Goal: Information Seeking & Learning: Learn about a topic

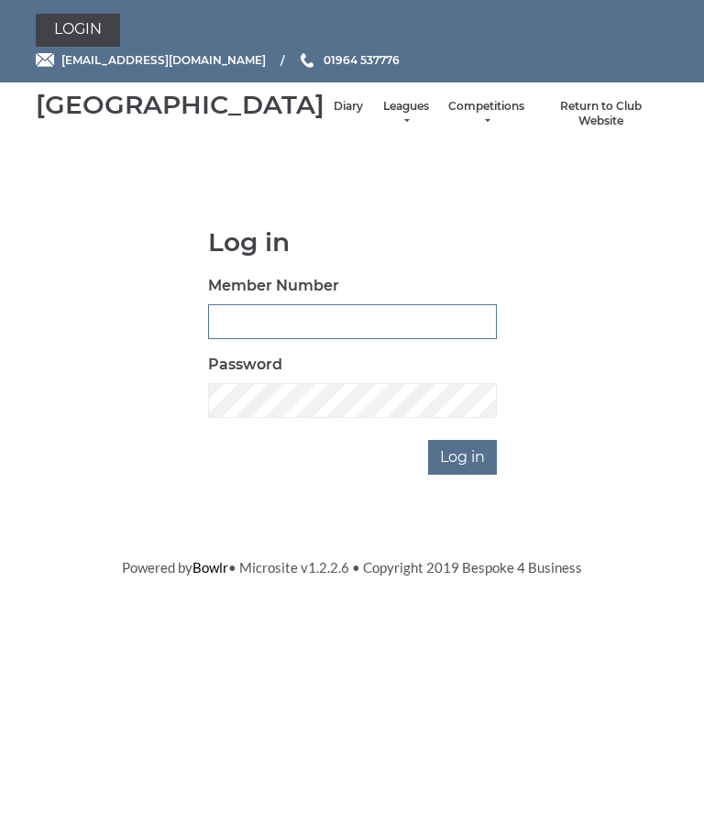
type input "0826"
click at [464, 475] on input "Log in" at bounding box center [462, 457] width 69 height 35
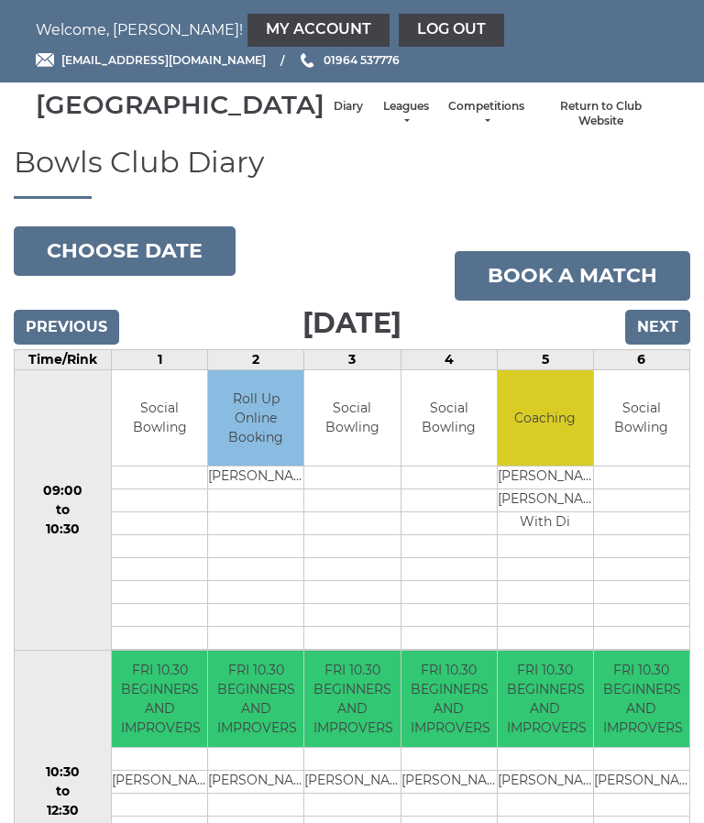
click at [381, 129] on link "Leagues" at bounding box center [405, 114] width 49 height 30
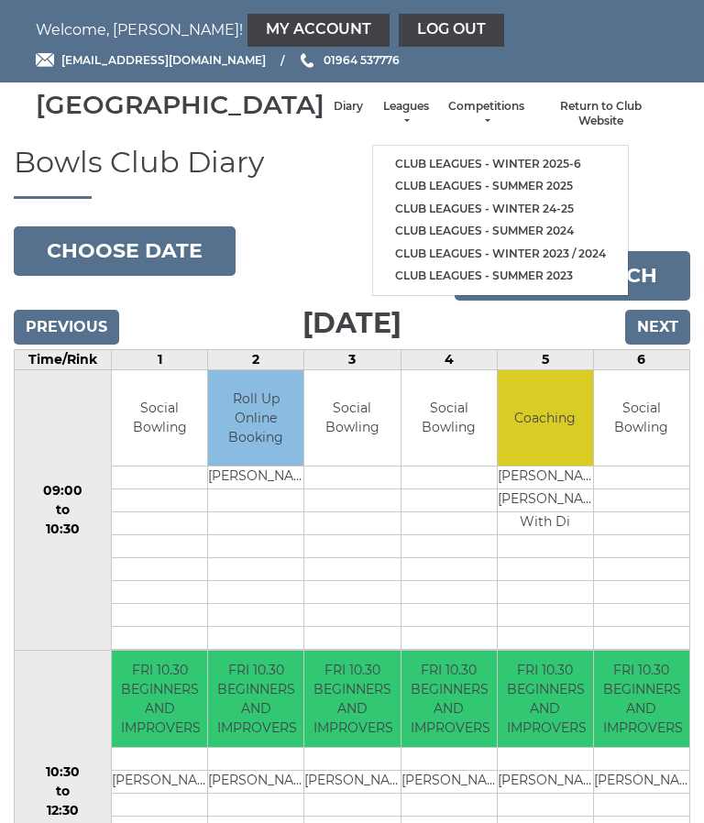
click at [495, 167] on link "Club leagues - Winter 2025-6" at bounding box center [500, 164] width 255 height 23
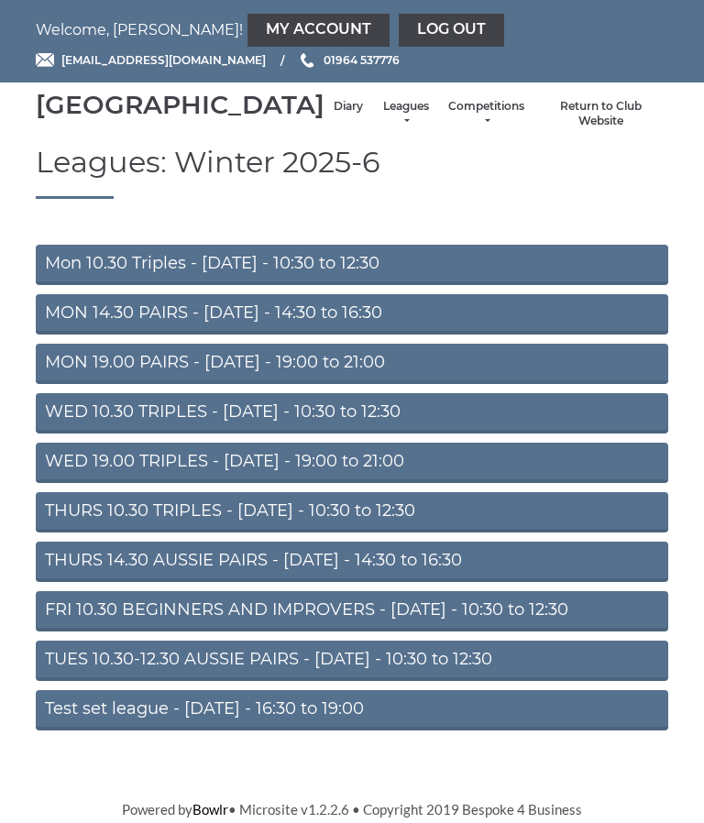
click at [435, 526] on link "THURS 10.30 TRIPLES - Thursday - 10:30 to 12:30" at bounding box center [352, 512] width 632 height 40
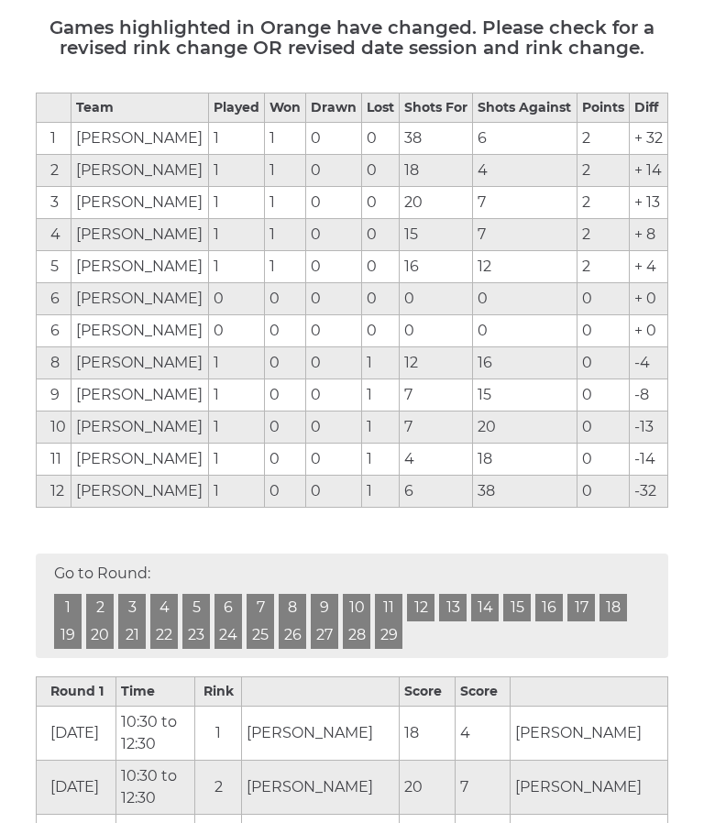
scroll to position [306, 0]
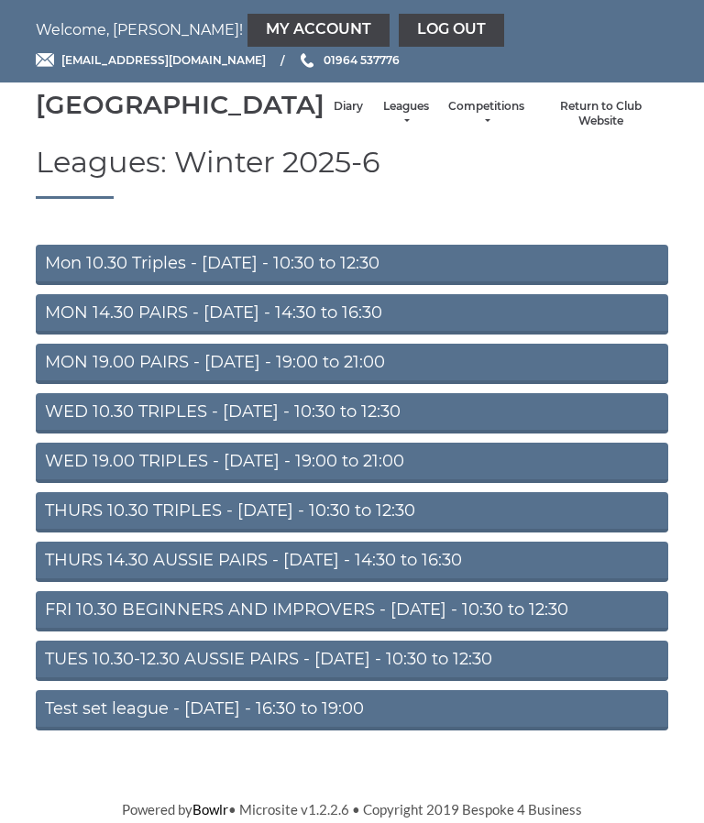
click at [381, 128] on link "Leagues" at bounding box center [405, 114] width 49 height 30
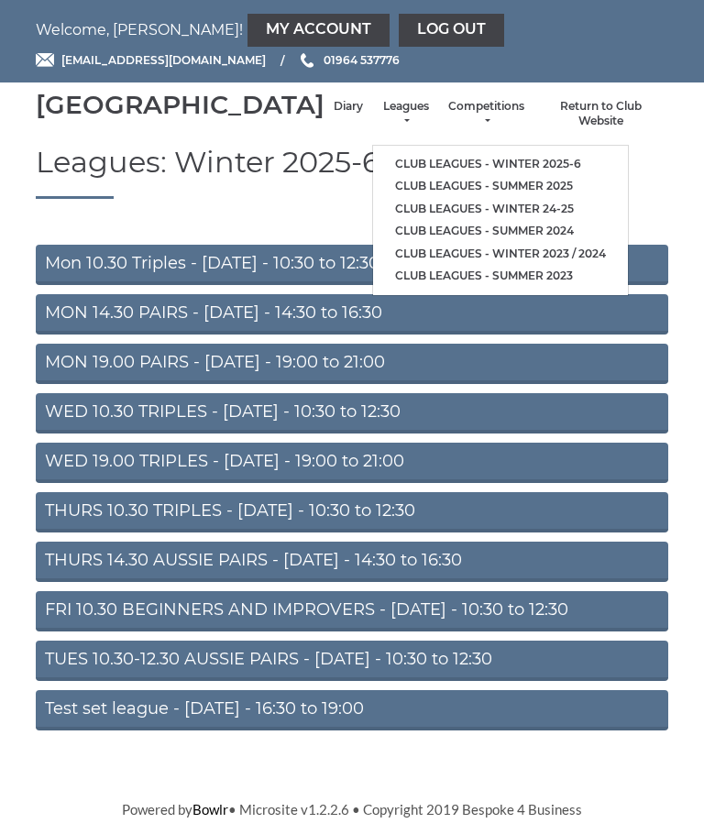
click at [488, 214] on link "Club leagues - Winter 24-25" at bounding box center [500, 209] width 255 height 23
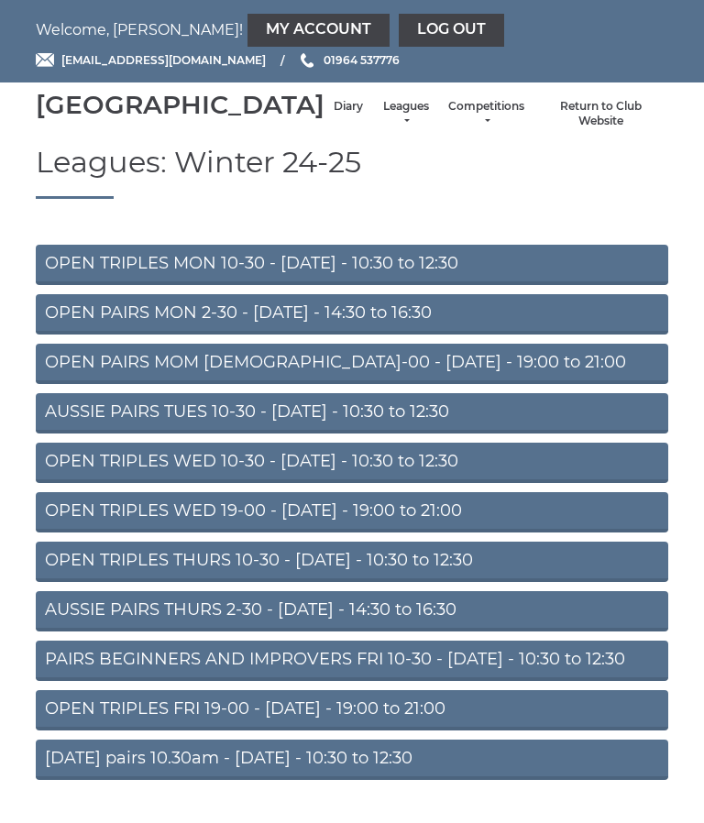
click at [487, 579] on link "OPEN TRIPLES THURS 10-30 - Thursday - 10:30 to 12:30" at bounding box center [352, 561] width 632 height 40
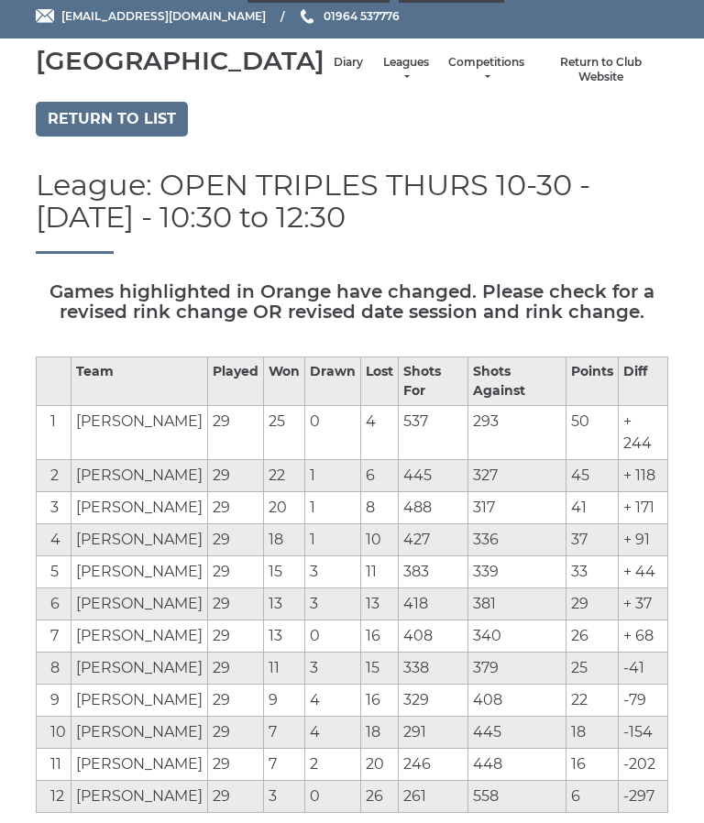
scroll to position [45, 0]
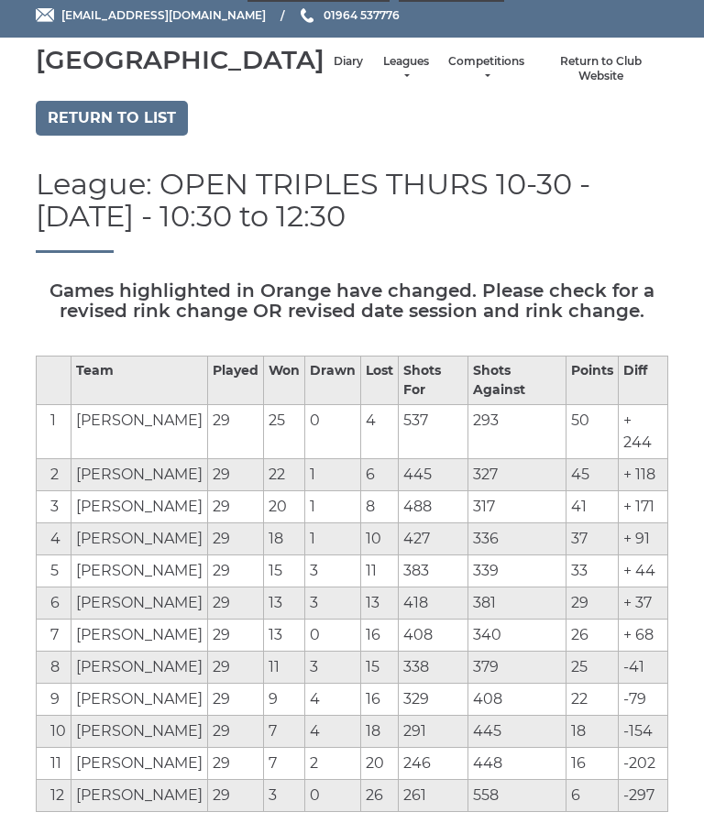
click at [71, 136] on link "Return to list" at bounding box center [112, 118] width 152 height 35
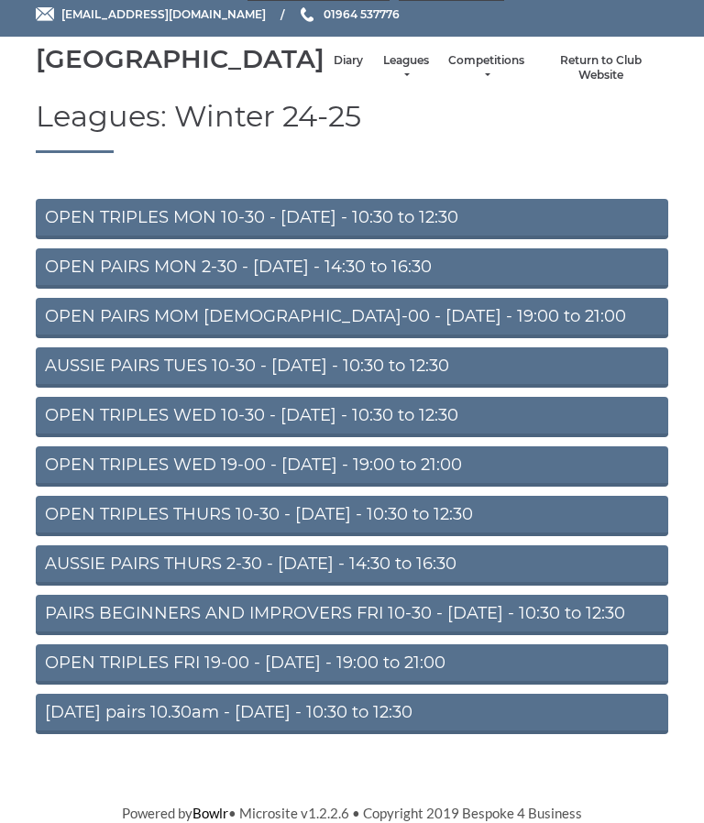
scroll to position [71, 0]
click at [50, 570] on link "AUSSIE PAIRS THURS 2-30 - Thursday - 14:30 to 16:30" at bounding box center [352, 565] width 632 height 40
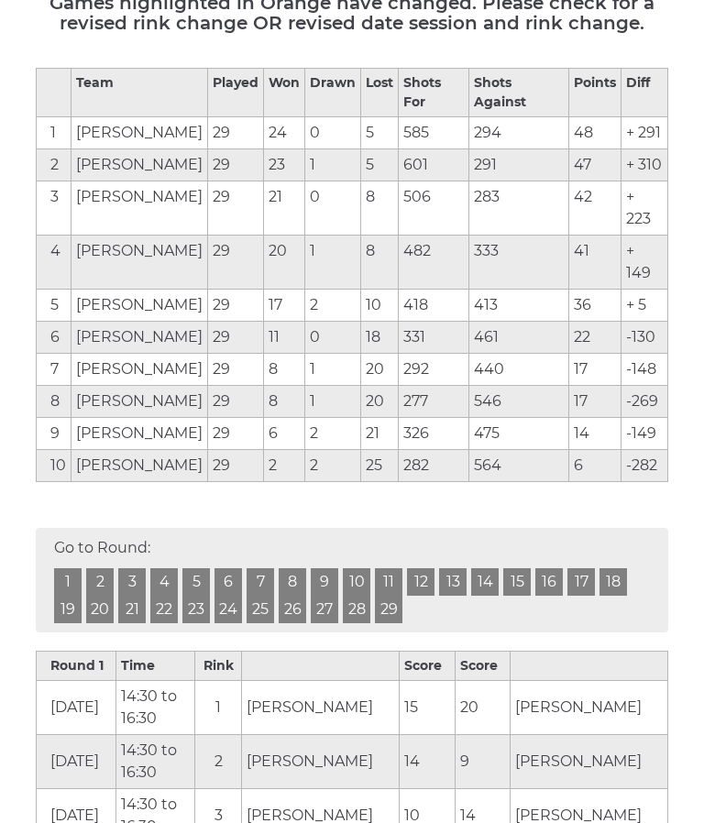
scroll to position [332, 0]
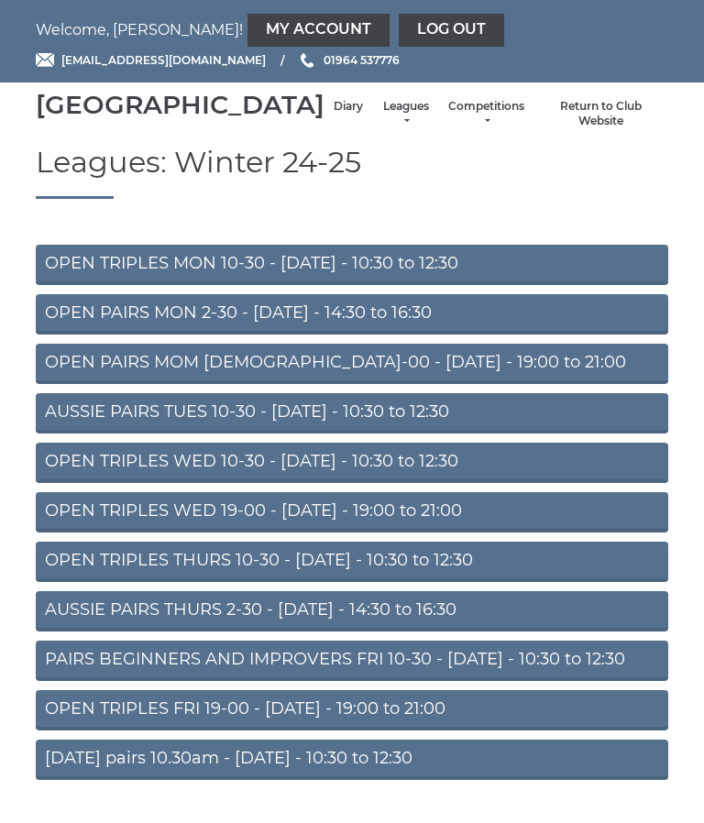
scroll to position [71, 0]
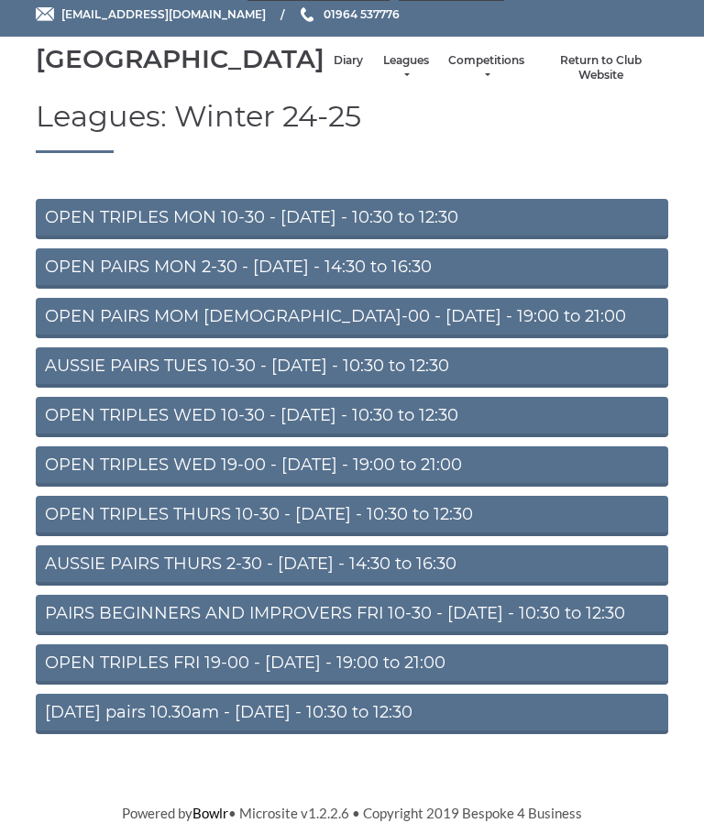
click at [470, 364] on link "AUSSIE PAIRS TUES 10-30 - [DATE] - 10:30 to 12:30" at bounding box center [352, 367] width 632 height 40
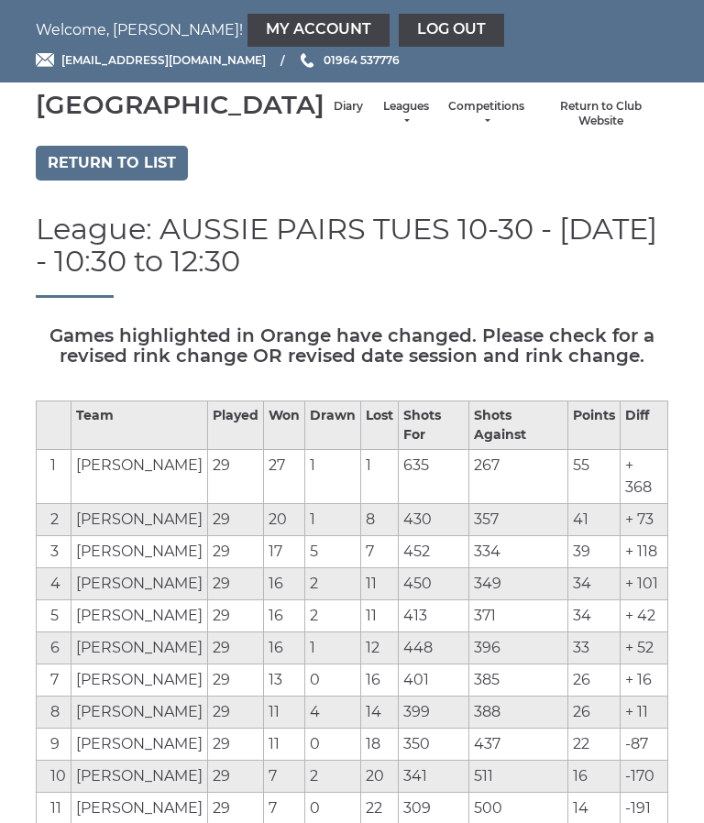
click at [75, 180] on link "Return to list" at bounding box center [112, 163] width 152 height 35
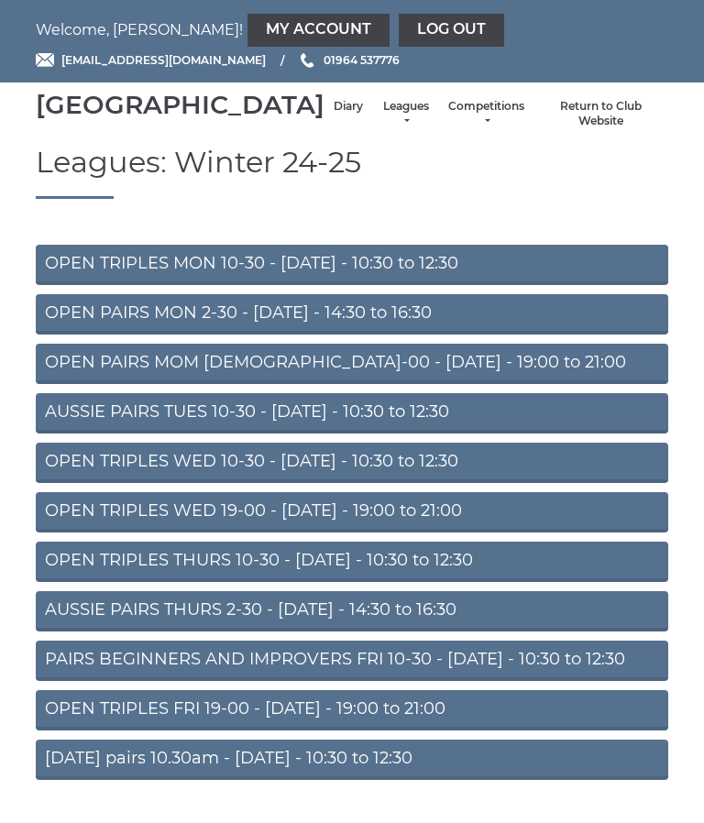
click at [381, 124] on link "Leagues" at bounding box center [405, 114] width 49 height 30
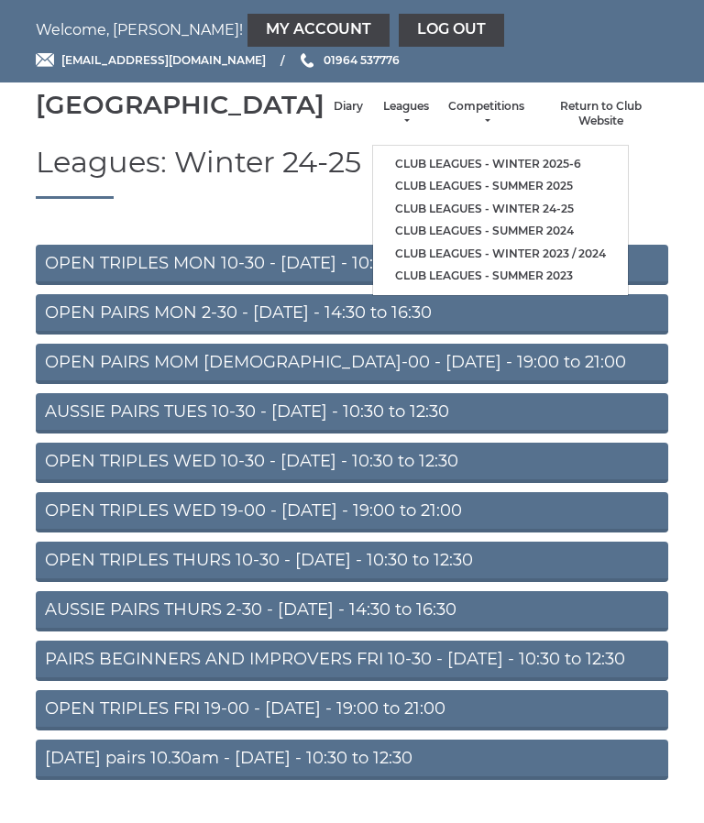
click at [496, 166] on link "Club leagues - Winter 2025-6" at bounding box center [500, 164] width 255 height 23
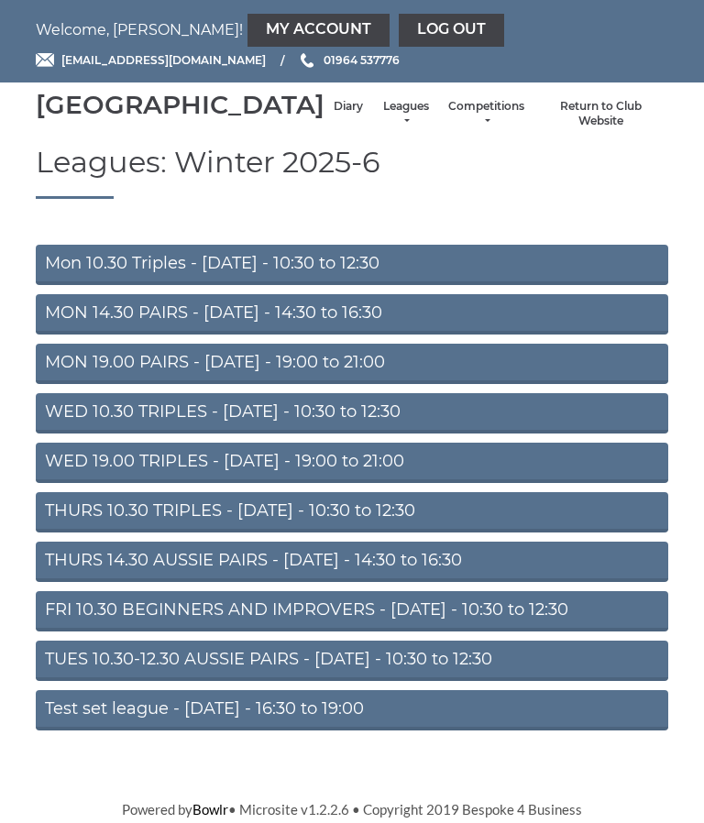
click at [478, 582] on link "THURS 14.30 AUSSIE PAIRS - Thursday - 14:30 to 16:30" at bounding box center [352, 561] width 632 height 40
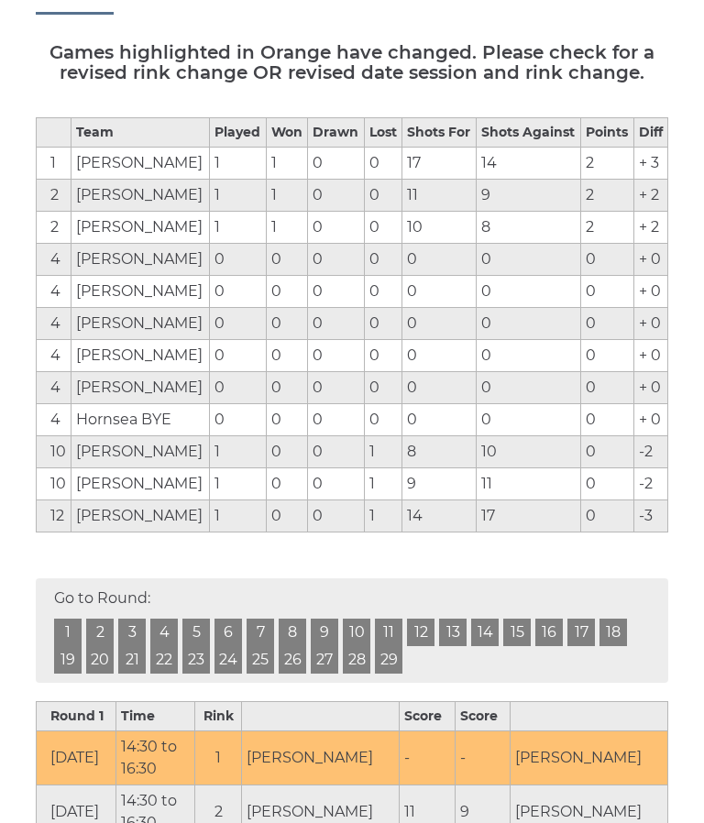
scroll to position [278, 0]
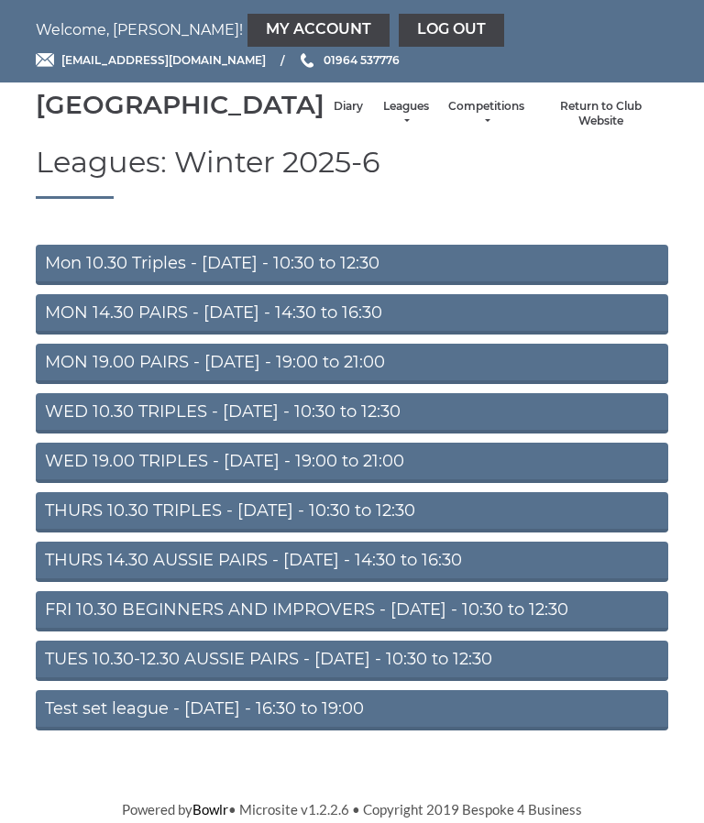
click at [376, 285] on link "Mon 10.30 Triples - [DATE] - 10:30 to 12:30" at bounding box center [352, 265] width 632 height 40
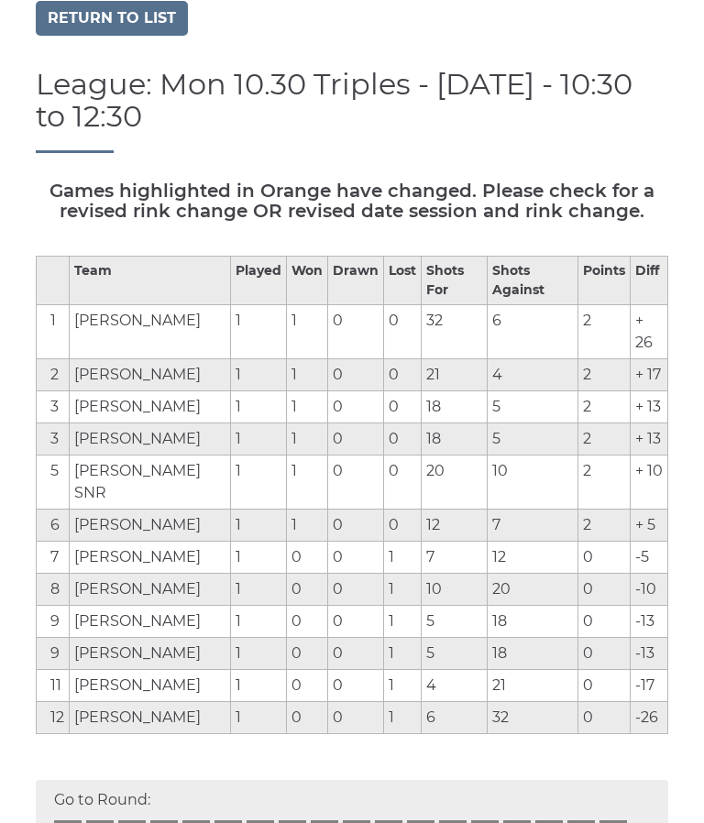
scroll to position [145, 0]
click at [77, 36] on link "Return to list" at bounding box center [112, 18] width 152 height 35
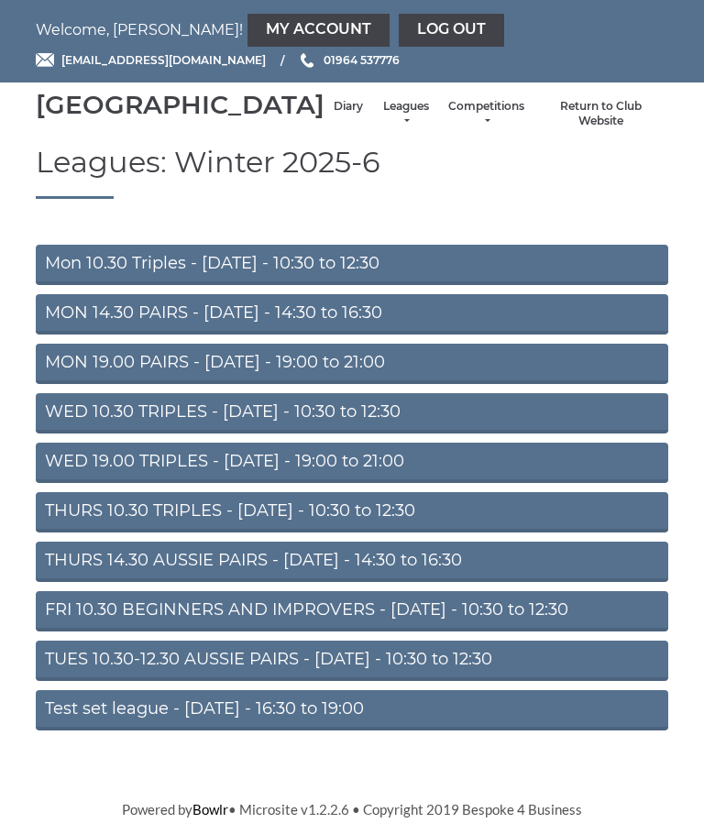
click at [584, 384] on link "MON 19.00 PAIRS - [DATE] - 19:00 to 21:00" at bounding box center [352, 364] width 632 height 40
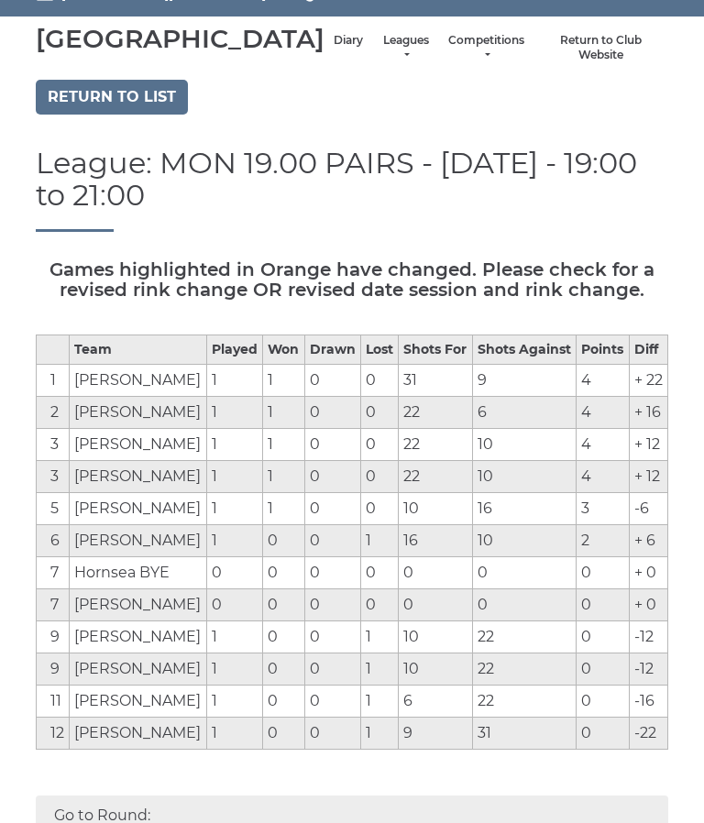
scroll to position [52, 0]
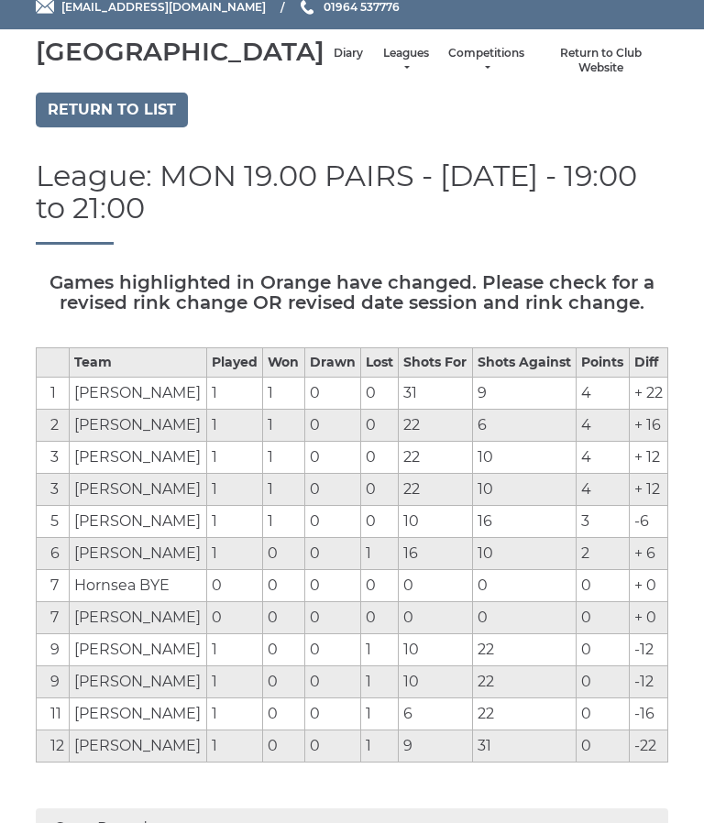
click at [82, 128] on link "Return to list" at bounding box center [112, 110] width 152 height 35
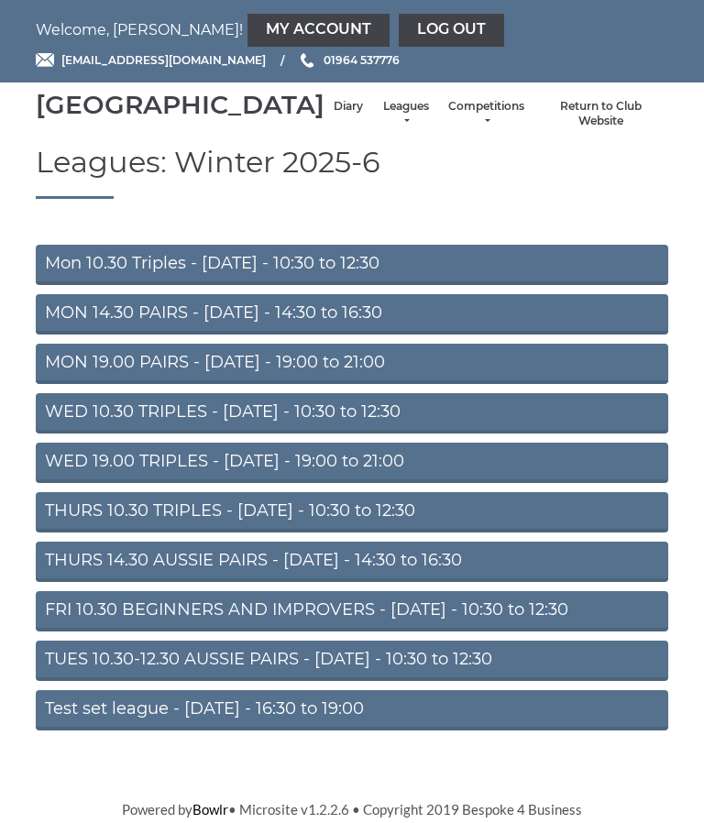
click at [464, 473] on link "WED 19.00 TRIPLES - [DATE] - 19:00 to 21:00" at bounding box center [352, 462] width 632 height 40
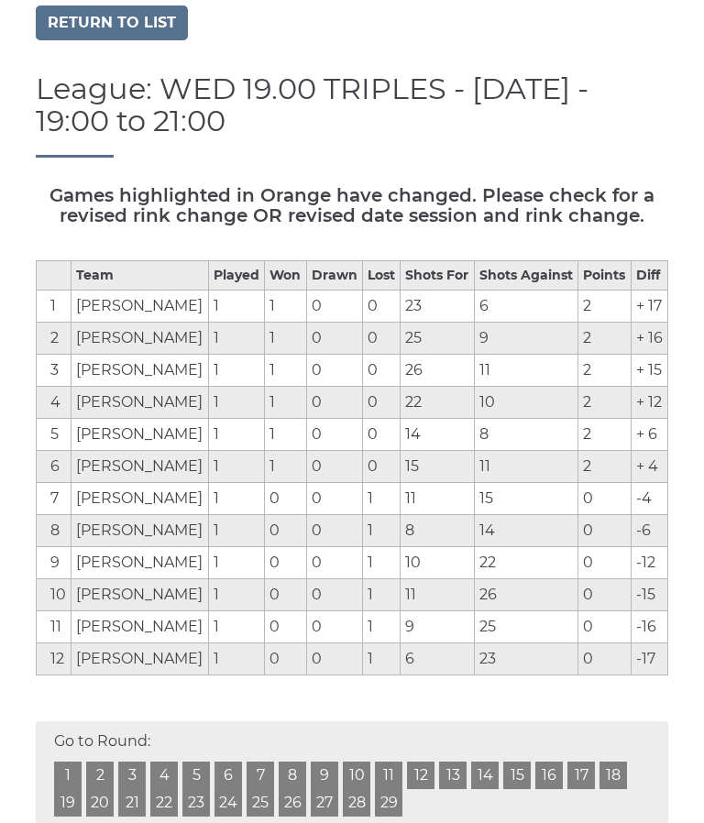
scroll to position [132, 0]
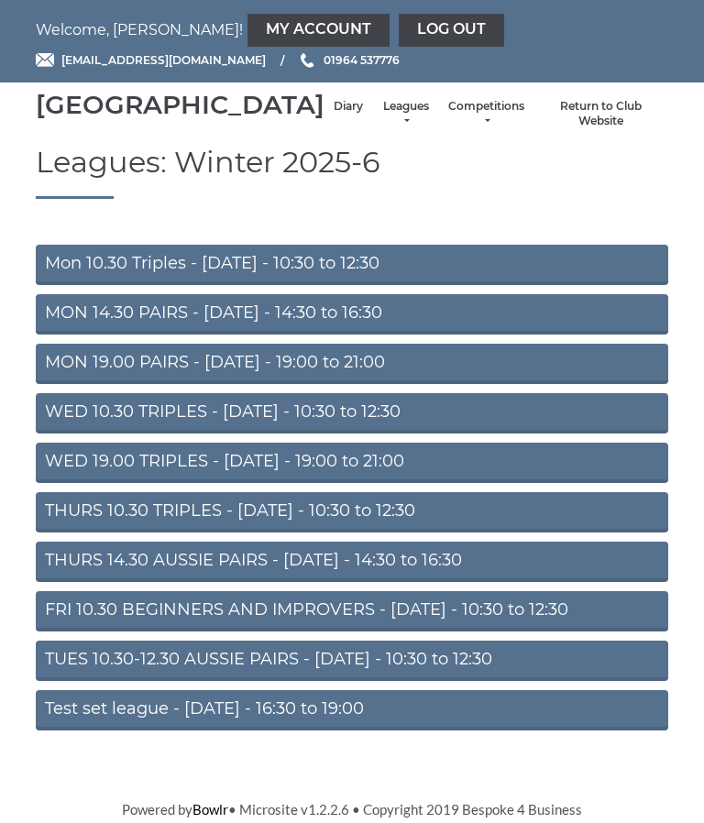
click at [487, 582] on link "THURS 14.30 AUSSIE PAIRS - [DATE] - 14:30 to 16:30" at bounding box center [352, 561] width 632 height 40
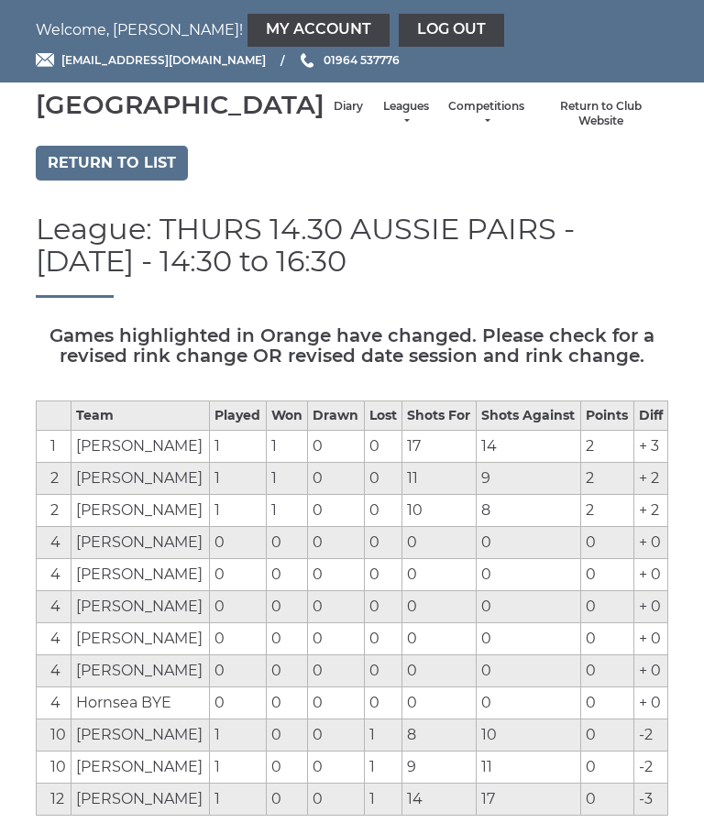
click at [91, 180] on link "Return to list" at bounding box center [112, 163] width 152 height 35
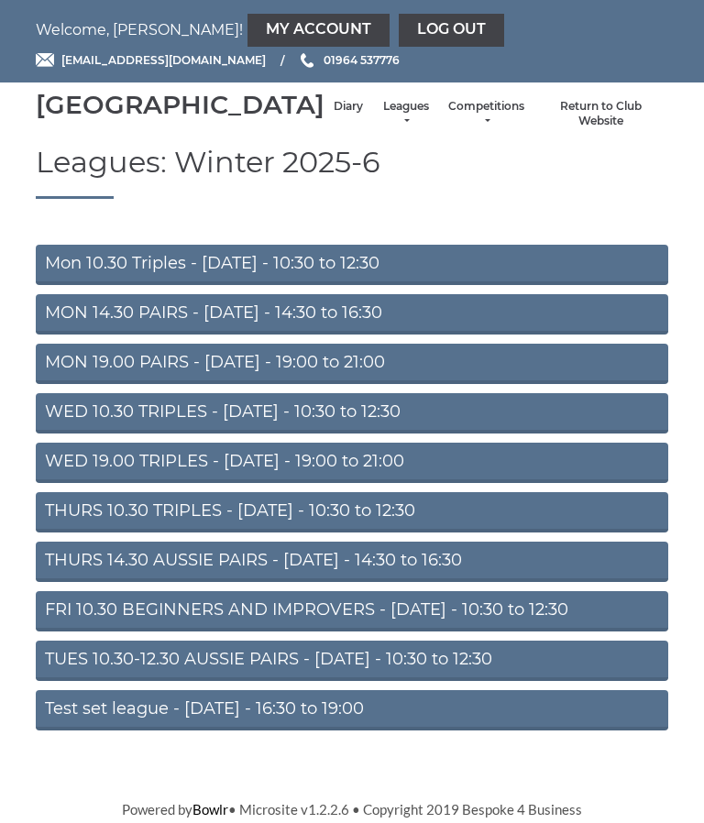
click at [69, 384] on link "MON 19.00 PAIRS - [DATE] - 19:00 to 21:00" at bounding box center [352, 364] width 632 height 40
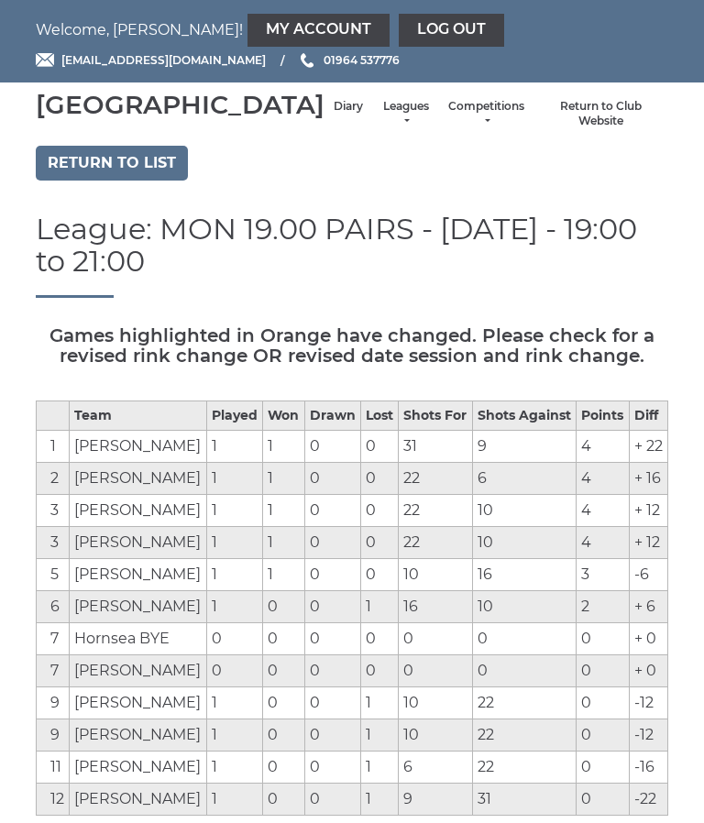
click at [66, 178] on link "Return to list" at bounding box center [112, 163] width 152 height 35
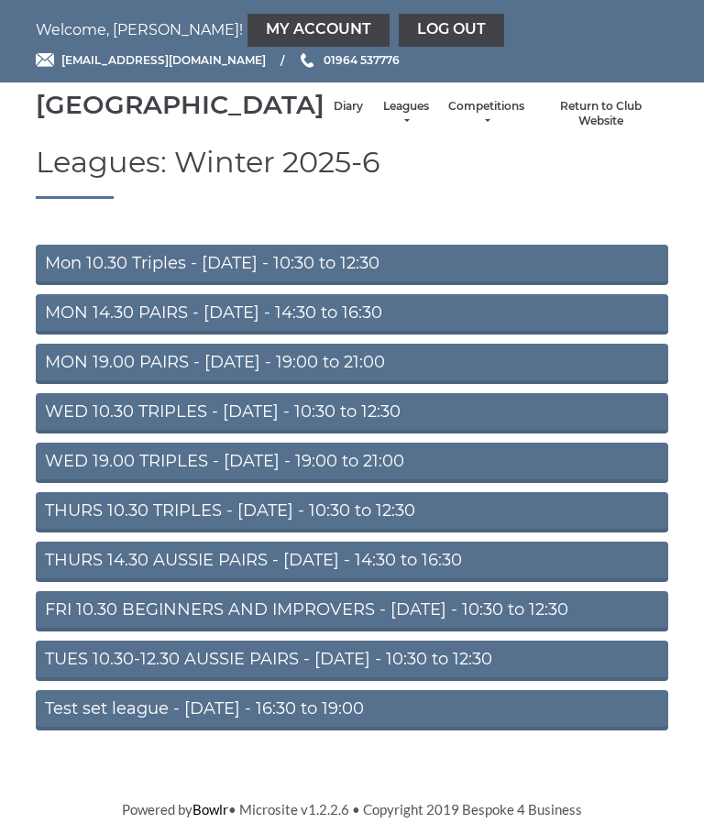
click at [76, 334] on link "MON 14.30 PAIRS - Monday - 14:30 to 16:30" at bounding box center [352, 314] width 632 height 40
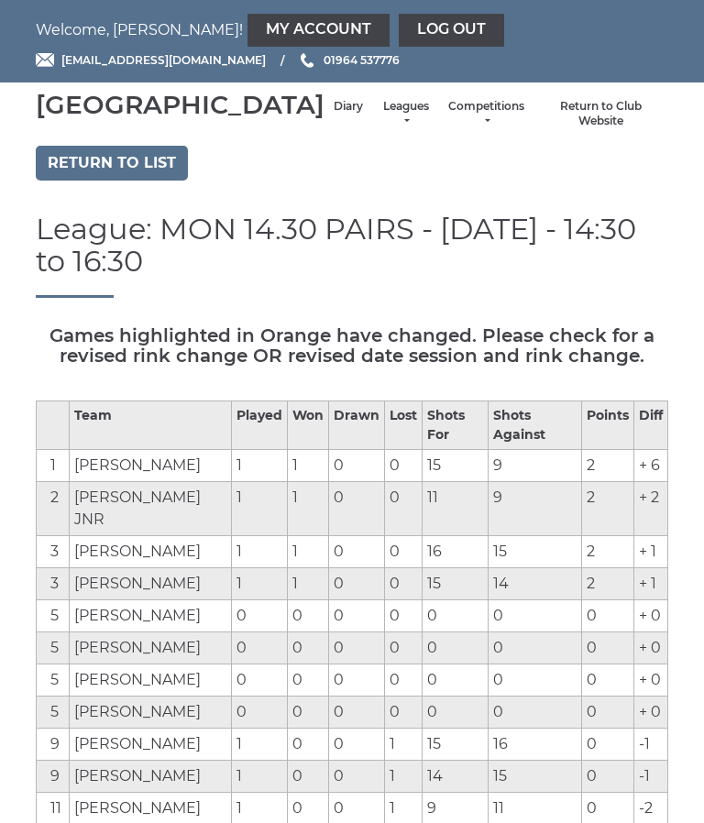
click at [61, 180] on link "Return to list" at bounding box center [112, 163] width 152 height 35
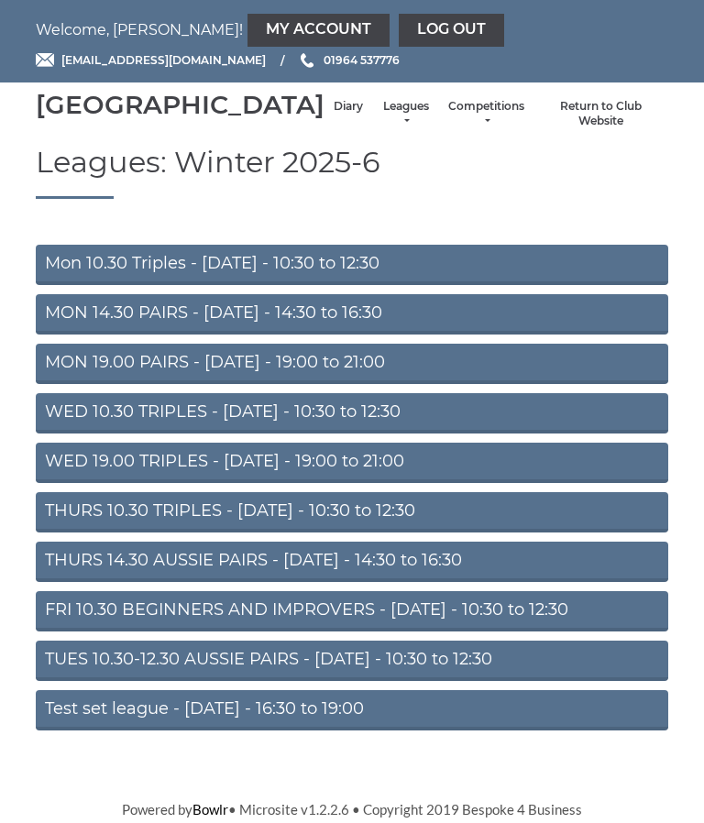
scroll to position [21, 0]
click at [507, 617] on link "FRI 10.30 BEGINNERS AND IMPROVERS - Friday - 10:30 to 12:30" at bounding box center [352, 611] width 632 height 40
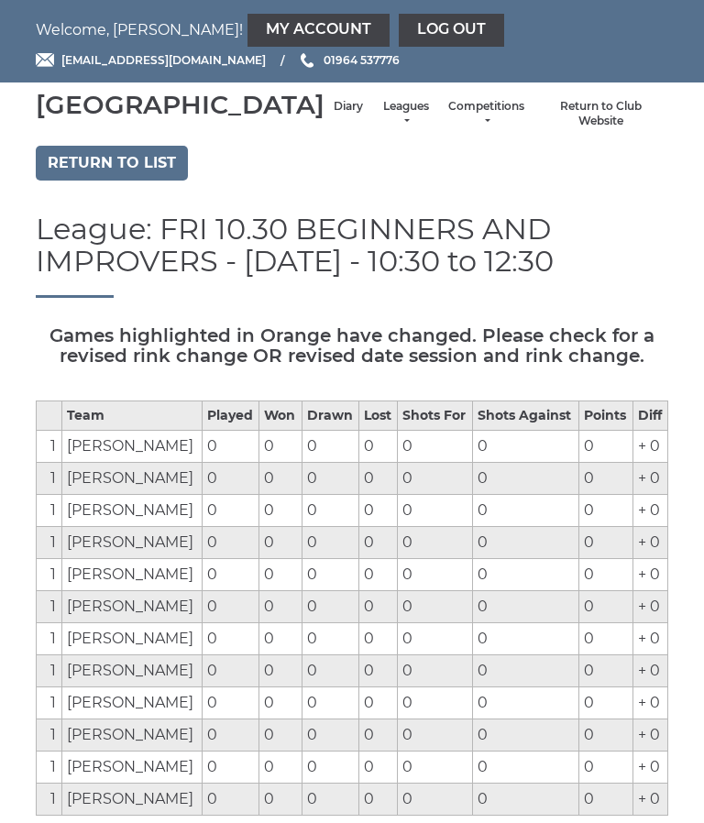
click at [486, 591] on td "0" at bounding box center [526, 575] width 106 height 32
click at [87, 180] on link "Return to list" at bounding box center [112, 163] width 152 height 35
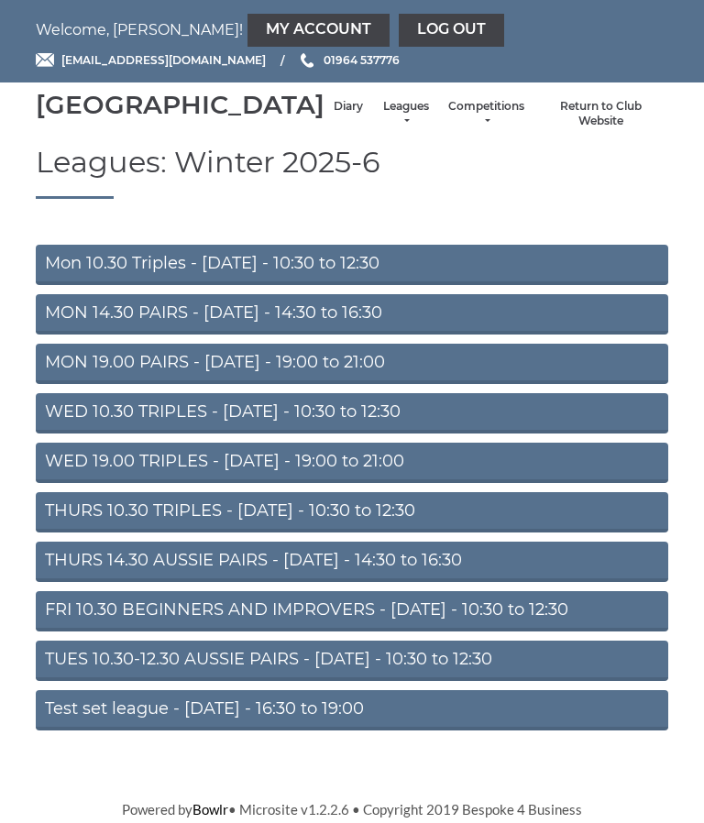
click at [475, 129] on link "Competitions" at bounding box center [486, 114] width 76 height 30
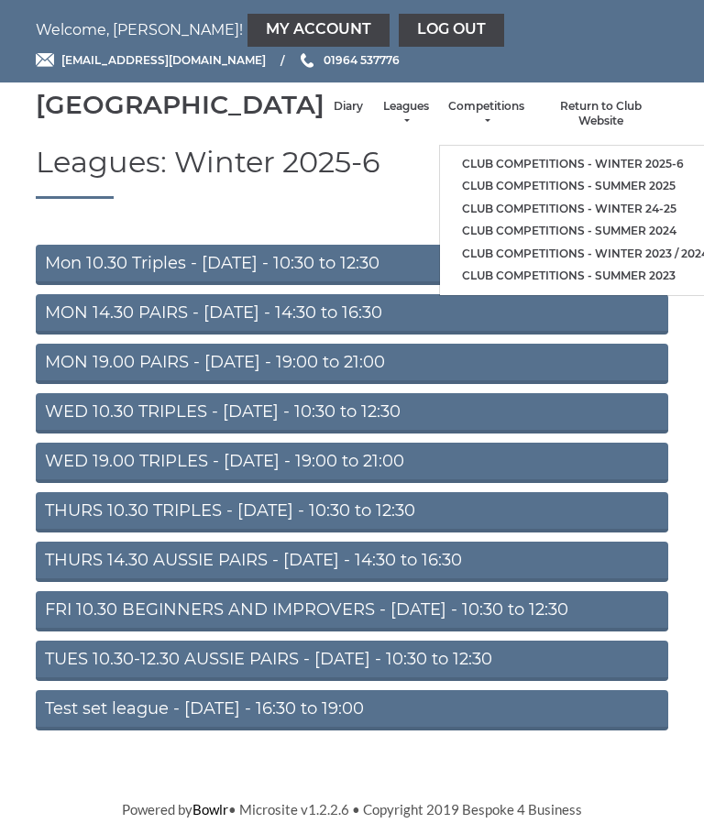
click at [615, 210] on link "Club competitions - Winter 24-25" at bounding box center [585, 209] width 290 height 23
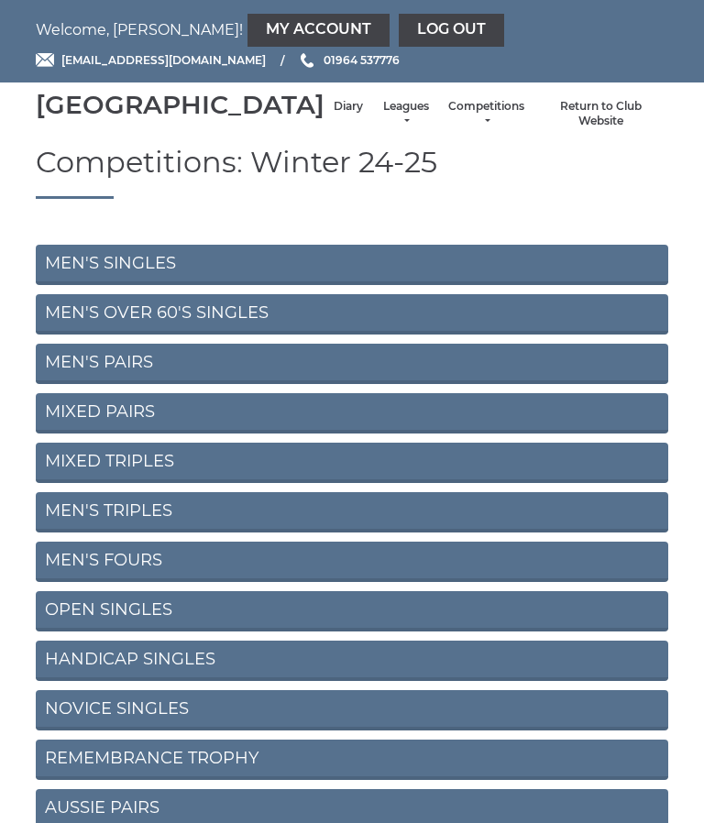
click at [598, 282] on link "MEN'S SINGLES" at bounding box center [352, 265] width 632 height 40
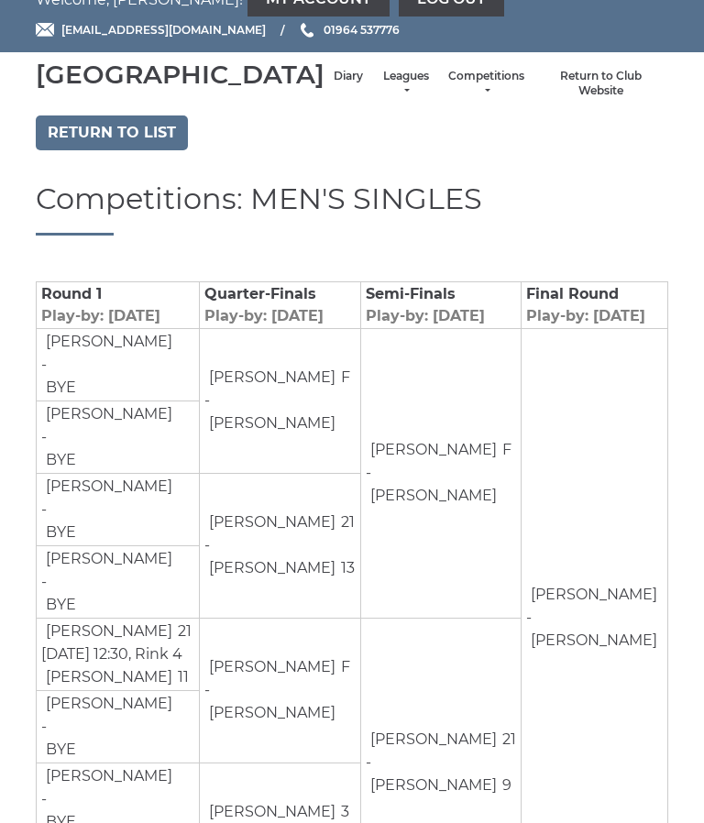
scroll to position [108, 0]
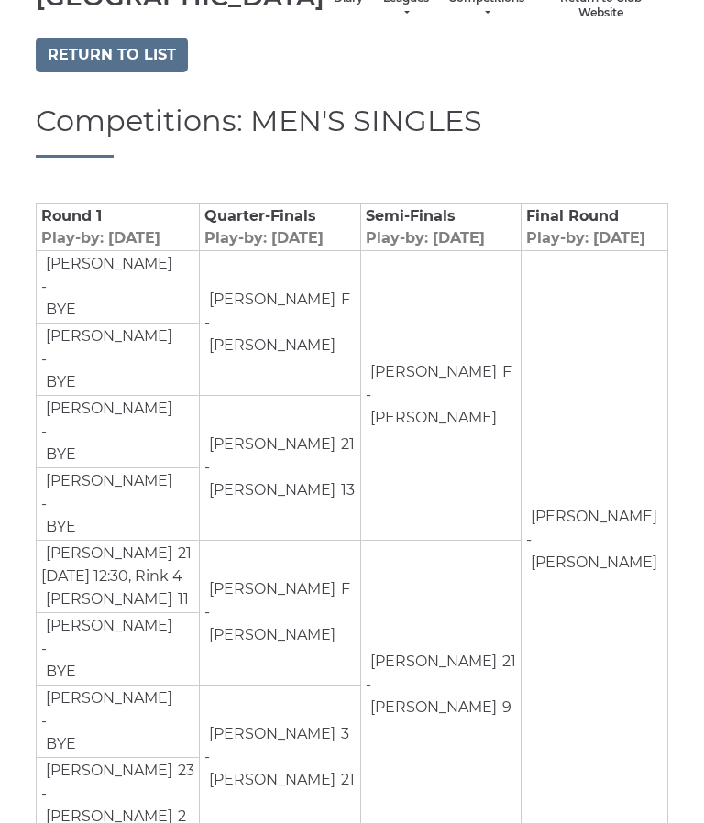
click at [43, 72] on link "Return to list" at bounding box center [112, 55] width 152 height 35
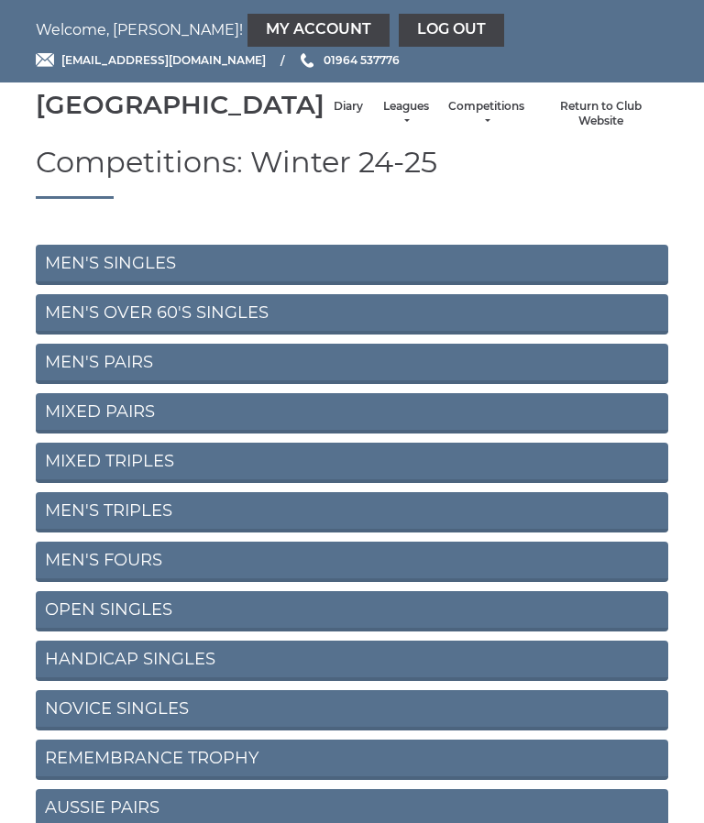
click at [47, 329] on link "MEN'S OVER 60'S SINGLES" at bounding box center [352, 314] width 632 height 40
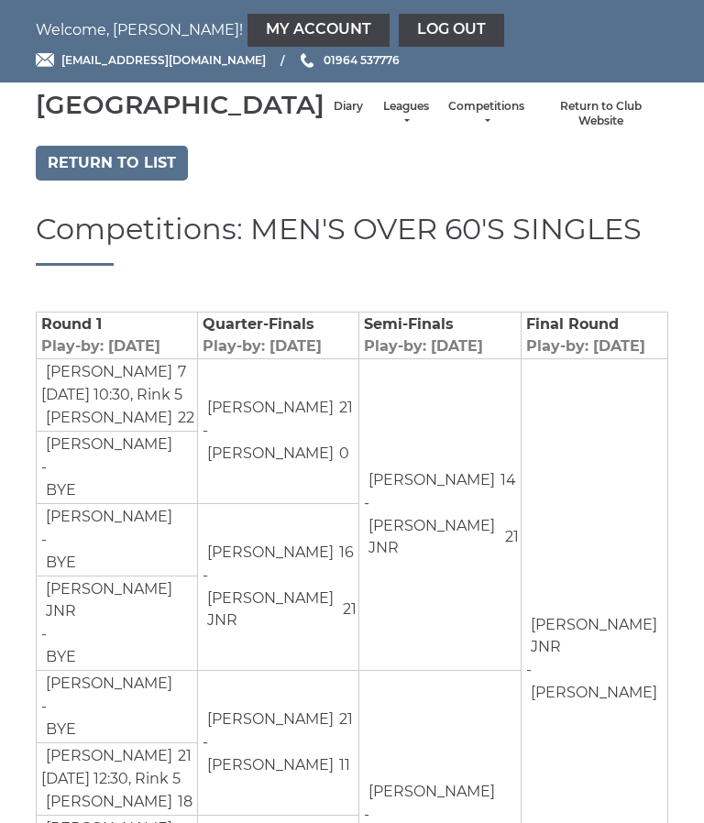
click at [82, 180] on link "Return to list" at bounding box center [112, 163] width 152 height 35
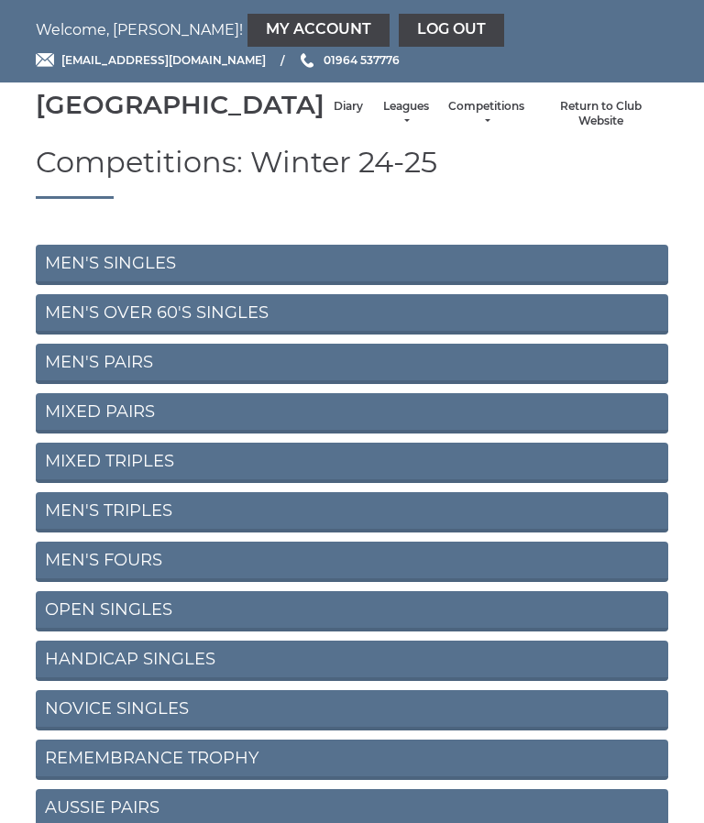
click at [53, 384] on link "MEN'S PAIRS" at bounding box center [352, 364] width 632 height 40
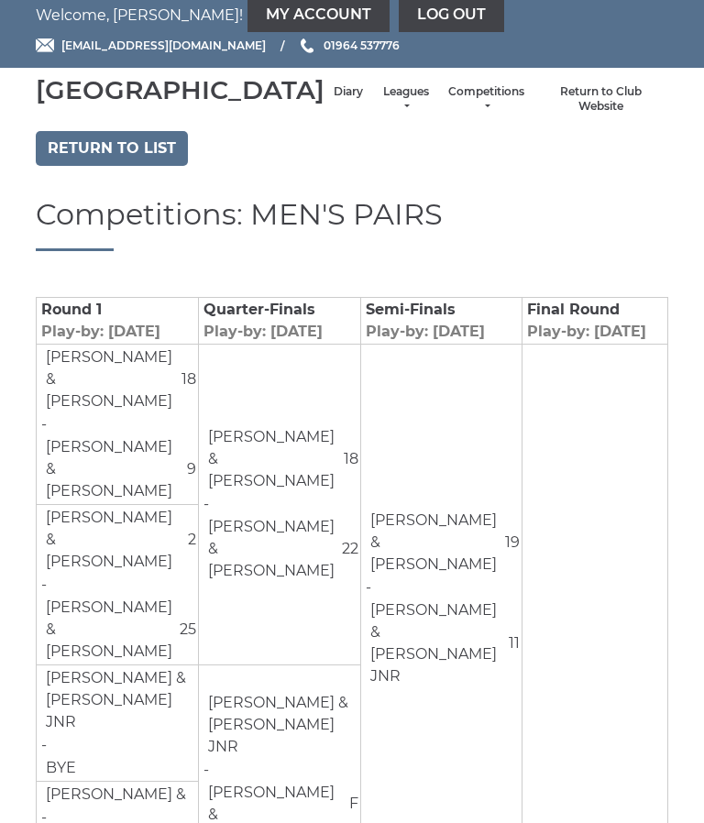
scroll to position [14, 0]
click at [70, 167] on link "Return to list" at bounding box center [112, 149] width 152 height 35
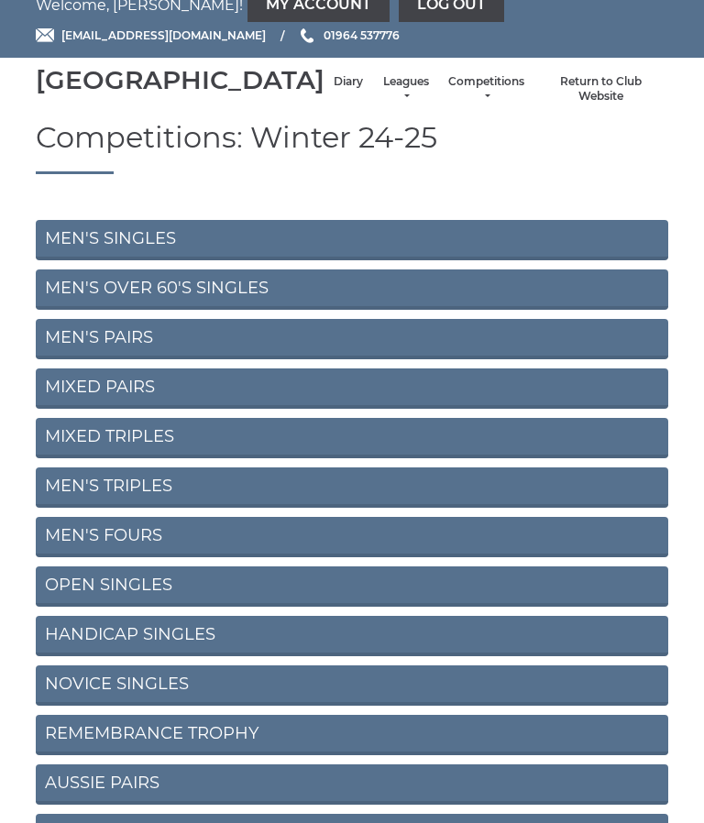
scroll to position [25, 0]
click at [61, 458] on link "MIXED TRIPLES" at bounding box center [352, 438] width 632 height 40
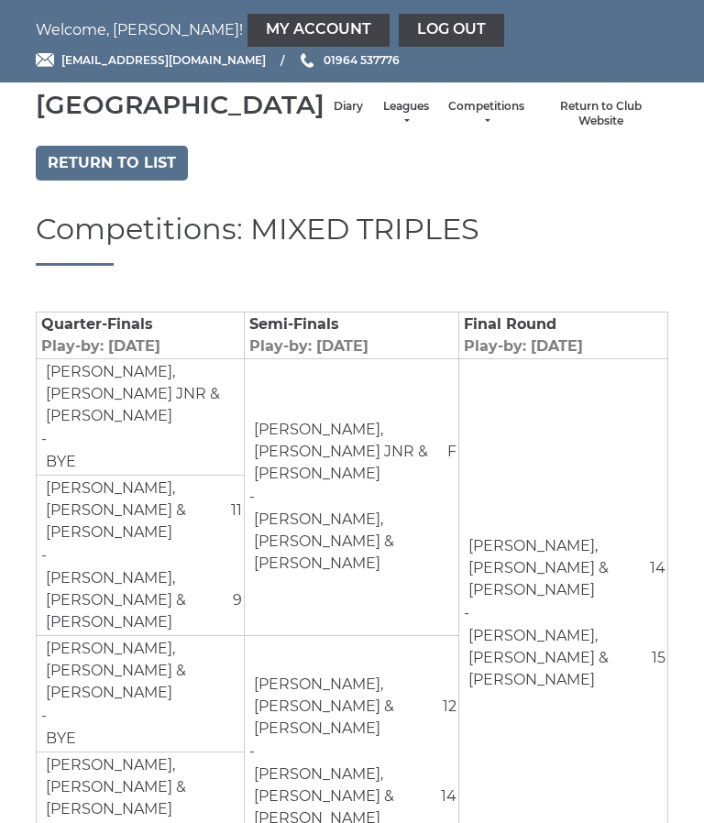
click at [56, 180] on link "Return to list" at bounding box center [112, 163] width 152 height 35
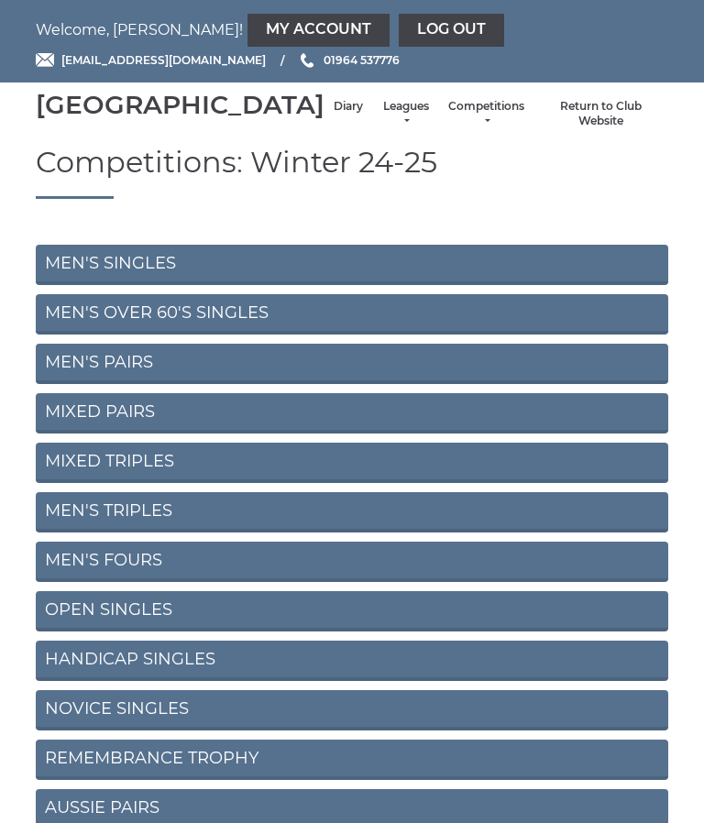
click at [50, 425] on link "MIXED PAIRS" at bounding box center [352, 413] width 632 height 40
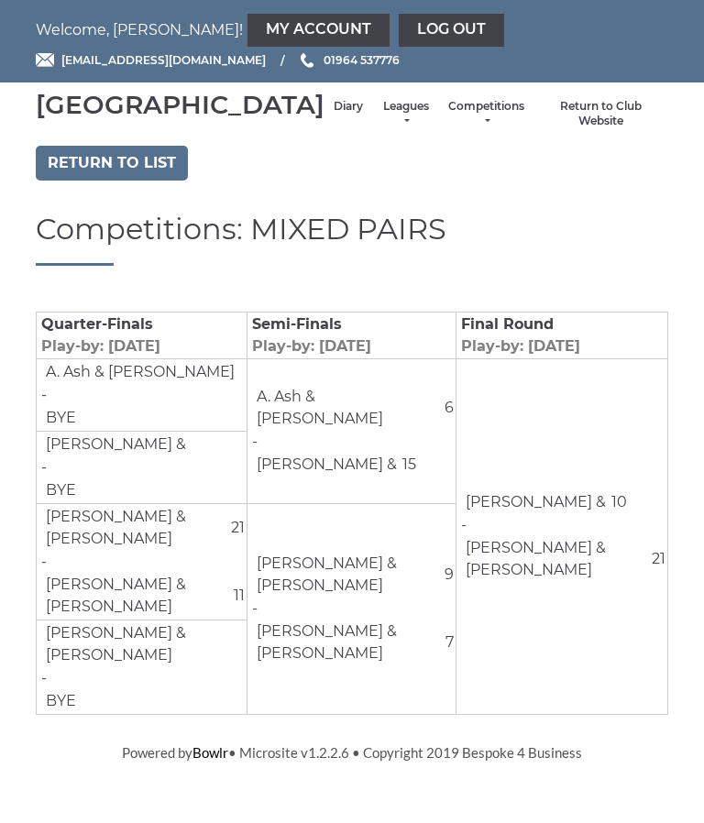
click at [71, 180] on link "Return to list" at bounding box center [112, 163] width 152 height 35
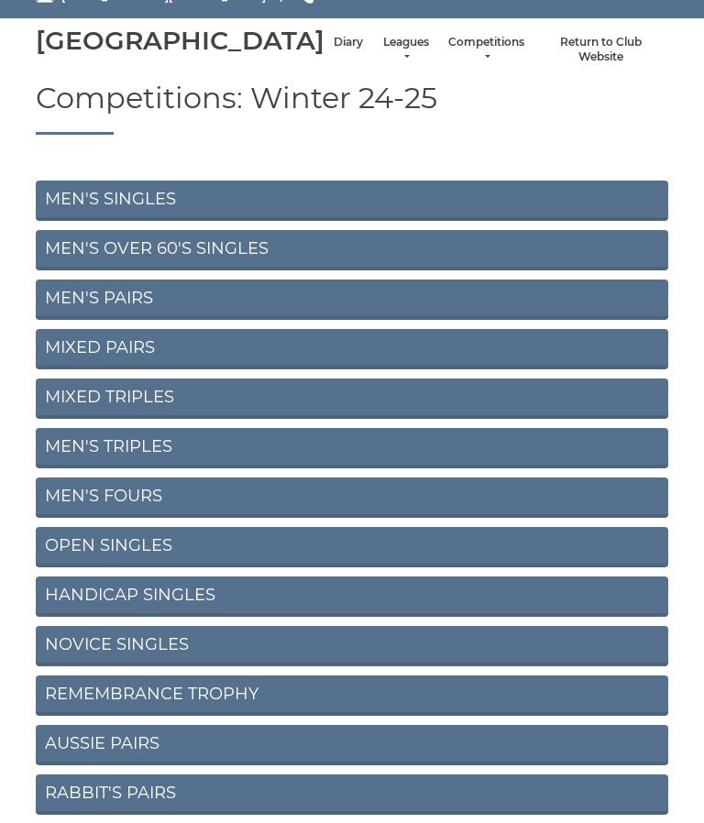
scroll to position [90, 0]
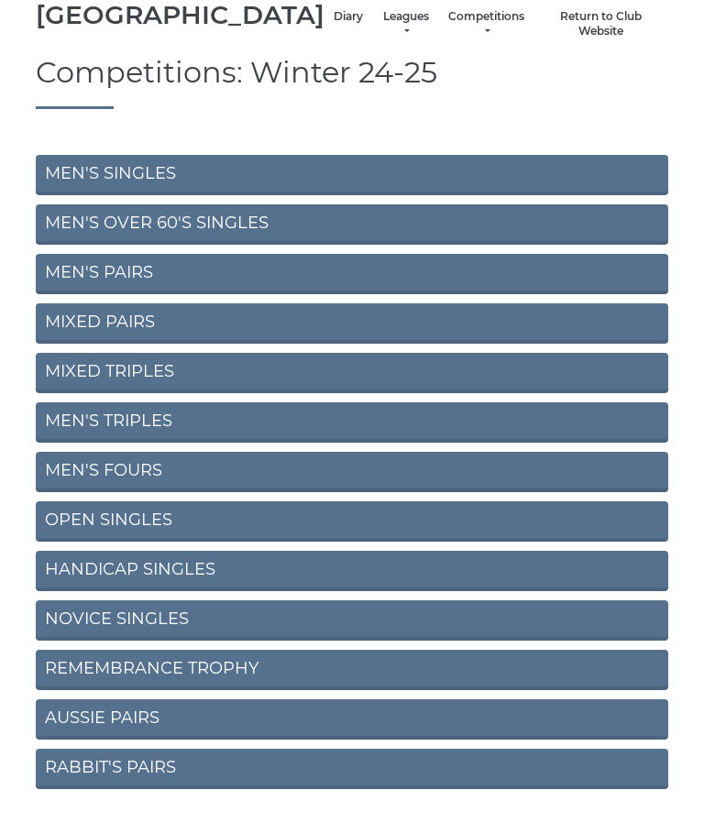
click at [64, 640] on link "NOVICE SINGLES" at bounding box center [352, 620] width 632 height 40
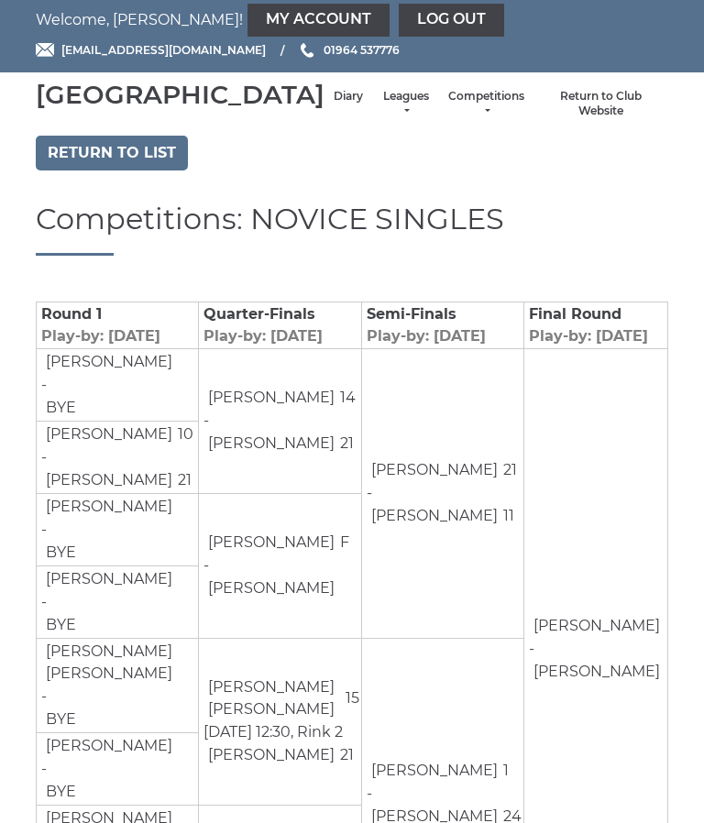
scroll to position [9, 0]
click at [91, 171] on link "Return to list" at bounding box center [112, 153] width 152 height 35
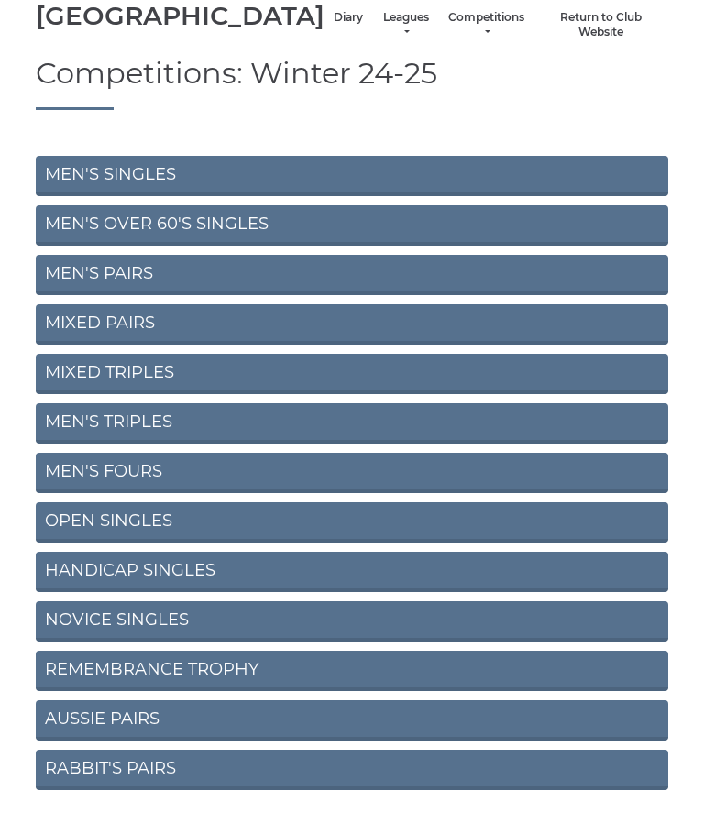
scroll to position [90, 0]
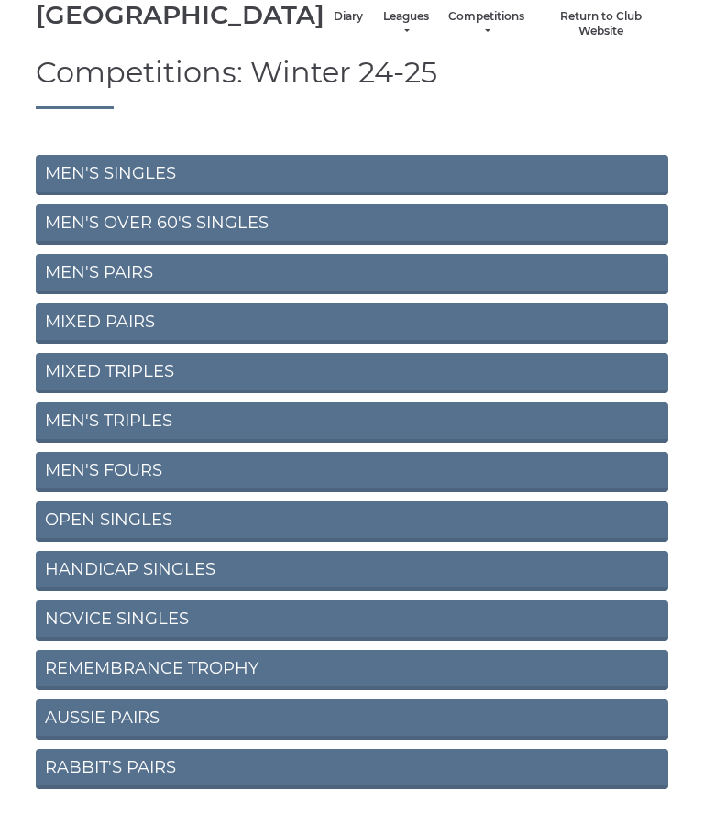
click at [70, 690] on link "REMEMBRANCE TROPHY" at bounding box center [352, 669] width 632 height 40
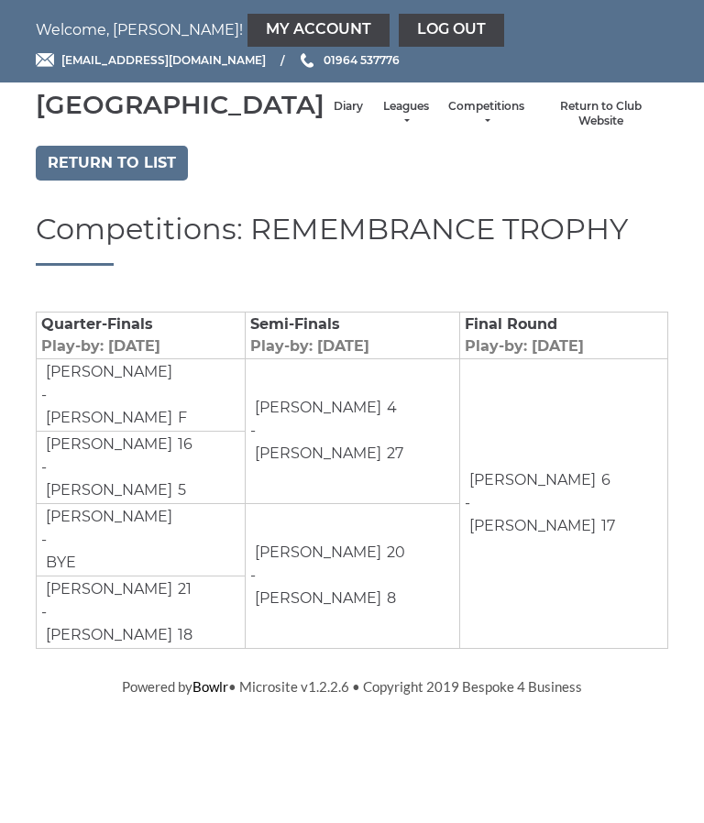
click at [69, 180] on link "Return to list" at bounding box center [112, 163] width 152 height 35
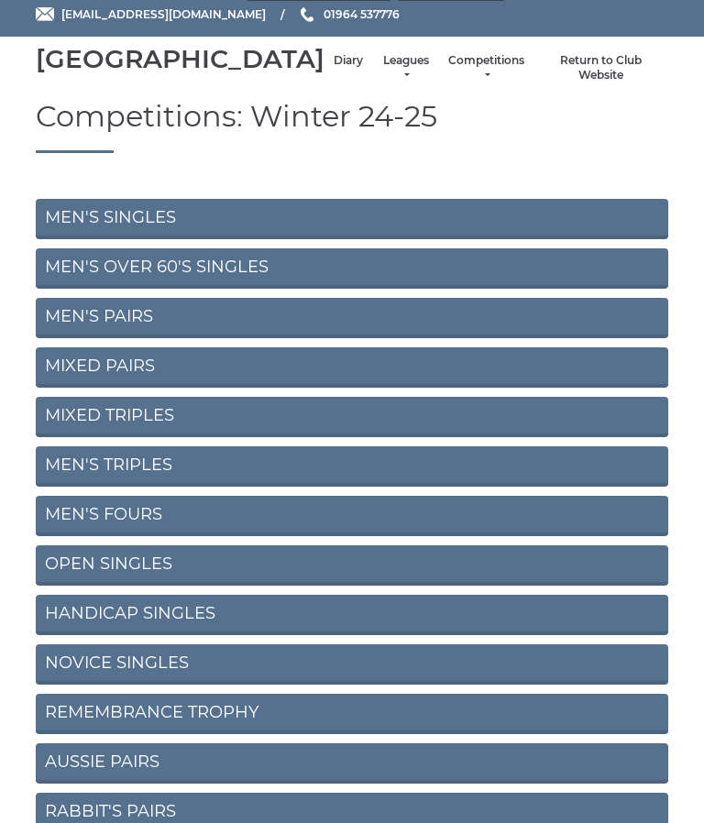
scroll to position [90, 0]
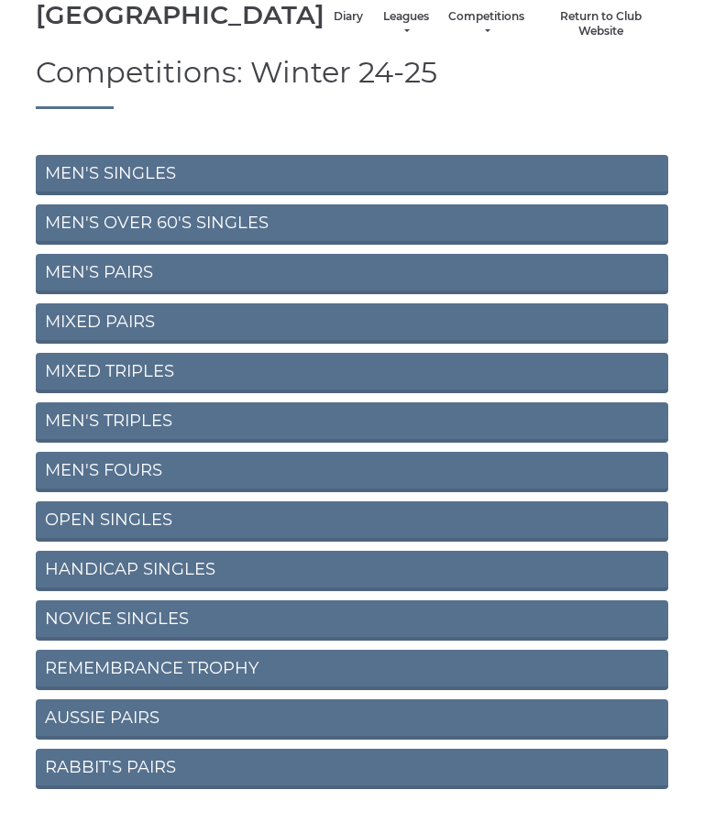
click at [71, 739] on link "AUSSIE PAIRS" at bounding box center [352, 719] width 632 height 40
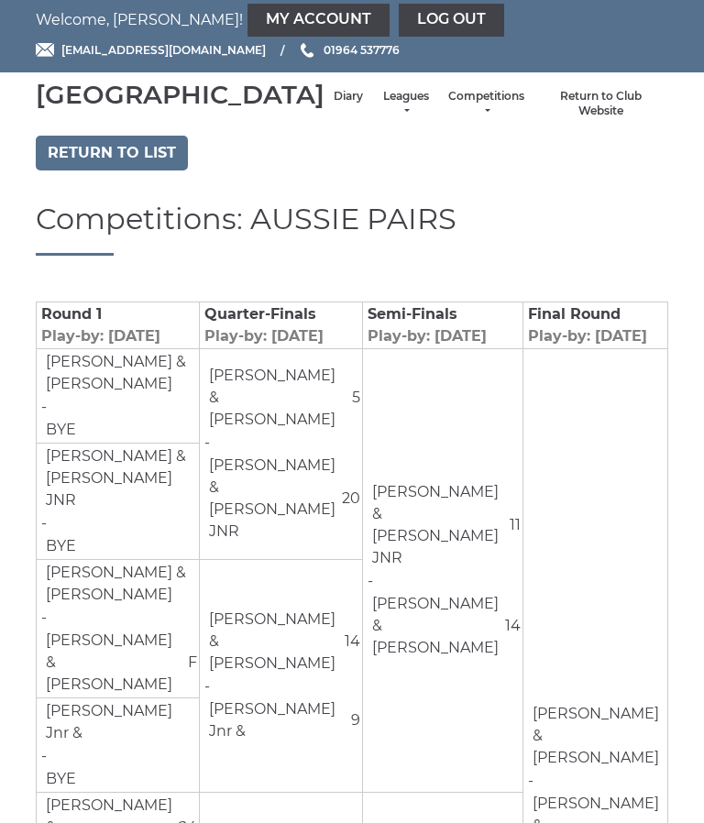
scroll to position [3, 0]
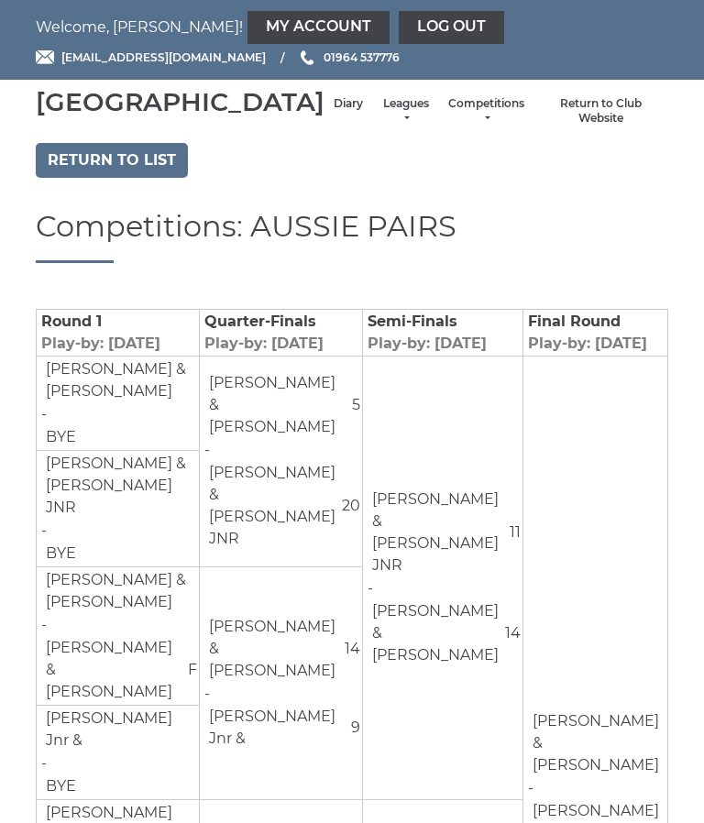
click at [73, 178] on link "Return to list" at bounding box center [112, 160] width 152 height 35
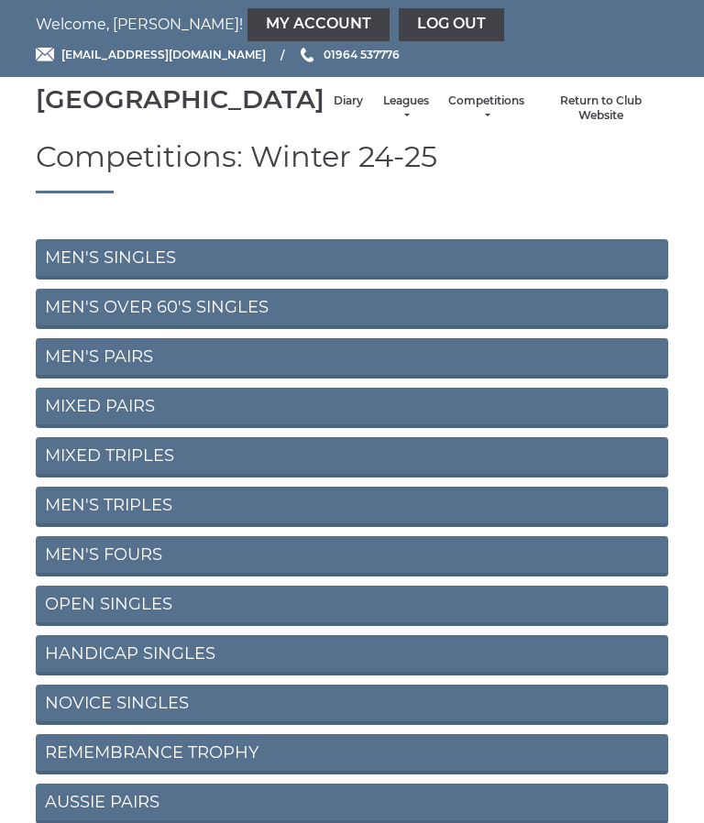
scroll to position [90, 0]
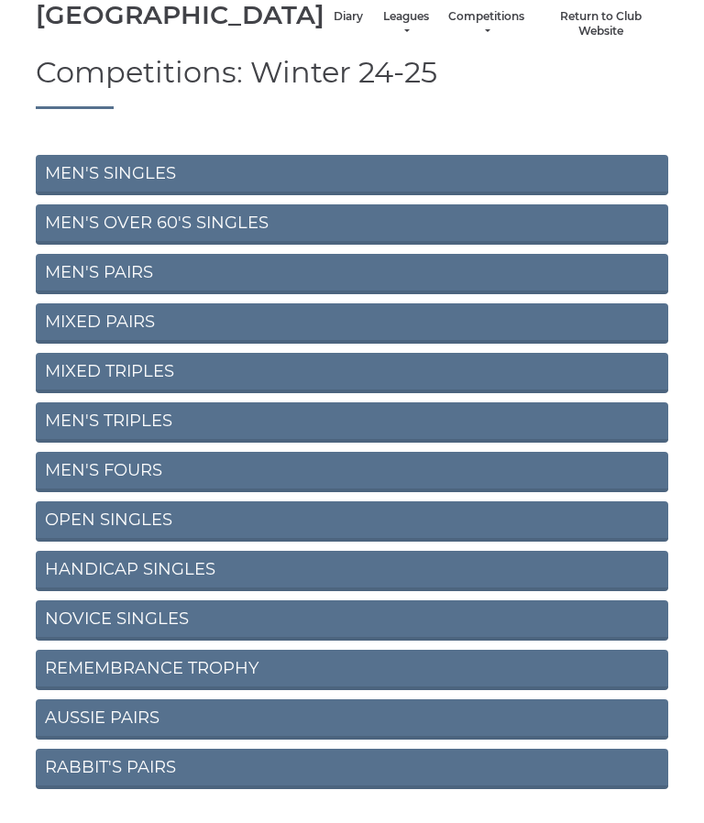
click at [80, 785] on link "RABBIT'S PAIRS" at bounding box center [352, 768] width 632 height 40
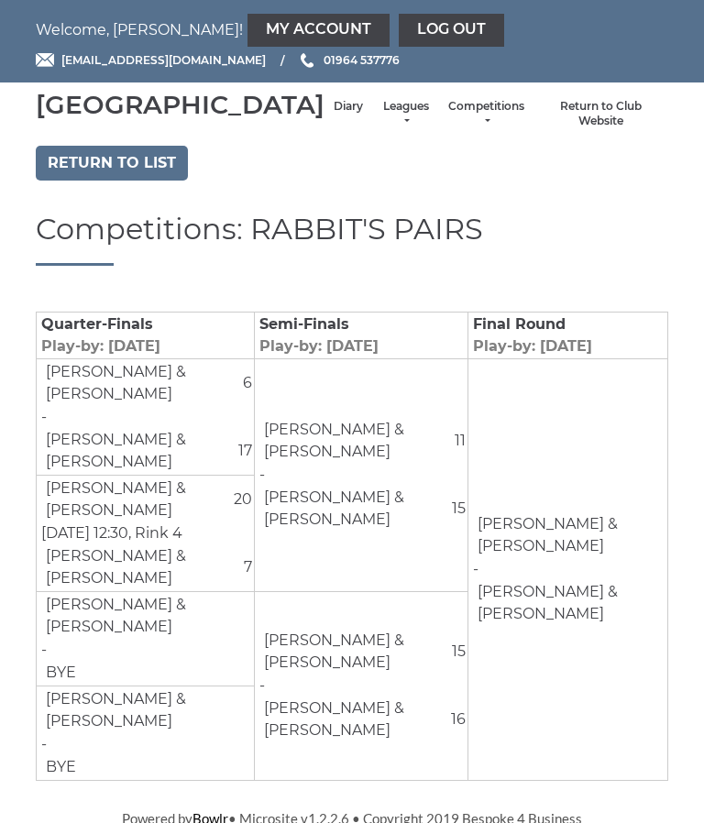
click at [87, 180] on link "Return to list" at bounding box center [112, 163] width 152 height 35
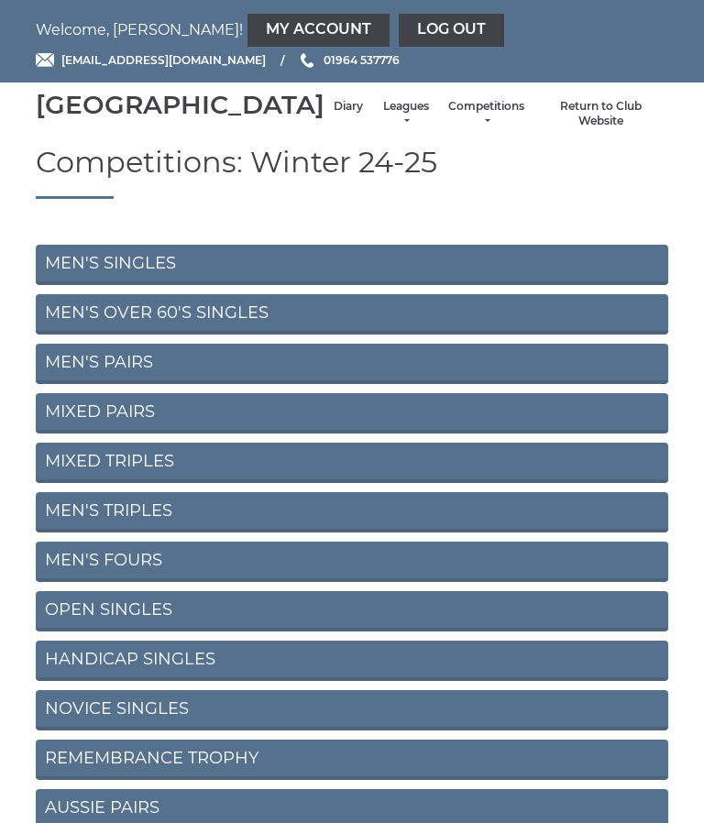
click at [372, 113] on li "Leagues Club leagues - Winter 2025-6 Club leagues - Summer 2025 Club leagues - …" at bounding box center [405, 114] width 67 height 49
click at [372, 118] on li "Leagues Club leagues - Winter 2025-6 Club leagues - Summer 2025 Club leagues - …" at bounding box center [405, 114] width 67 height 49
click at [333, 115] on link "Diary" at bounding box center [347, 107] width 29 height 16
